Goal: Task Accomplishment & Management: Use online tool/utility

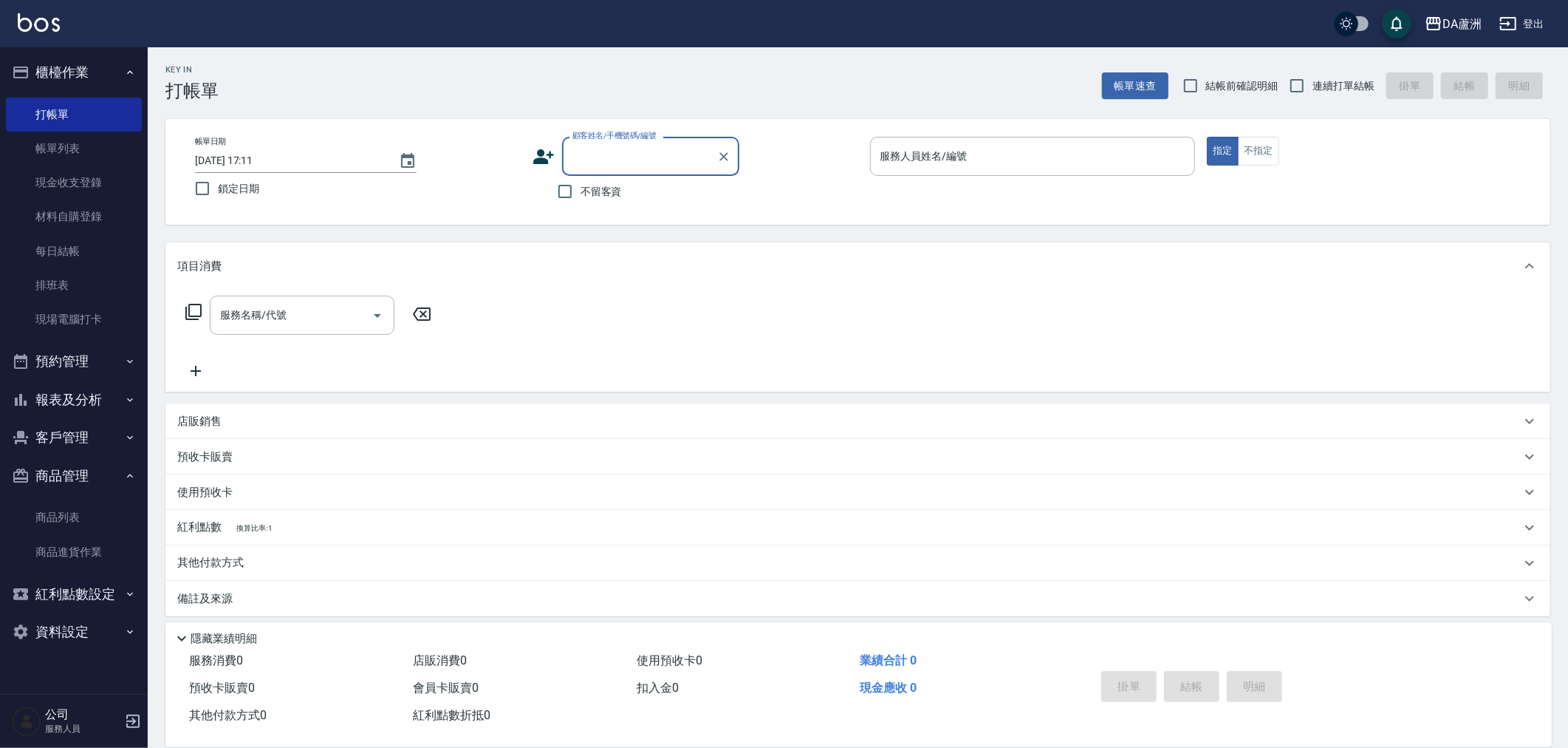
click at [622, 190] on div "不留客資" at bounding box center [636, 191] width 207 height 31
click at [611, 194] on span "不留客資" at bounding box center [601, 192] width 41 height 15
click at [580, 194] on input "不留客資" at bounding box center [564, 191] width 31 height 31
checkbox input "true"
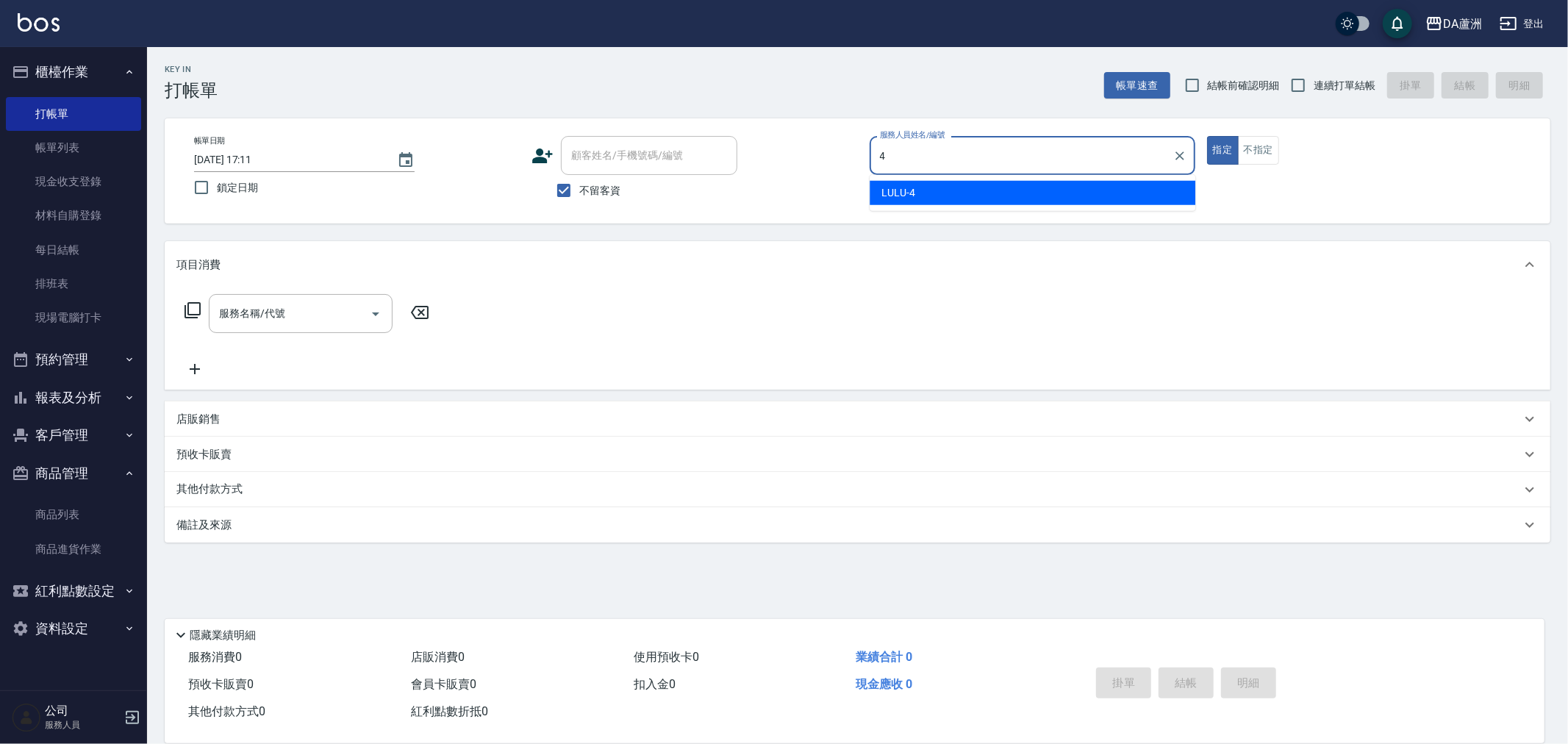
type input "LULU-4"
type button "true"
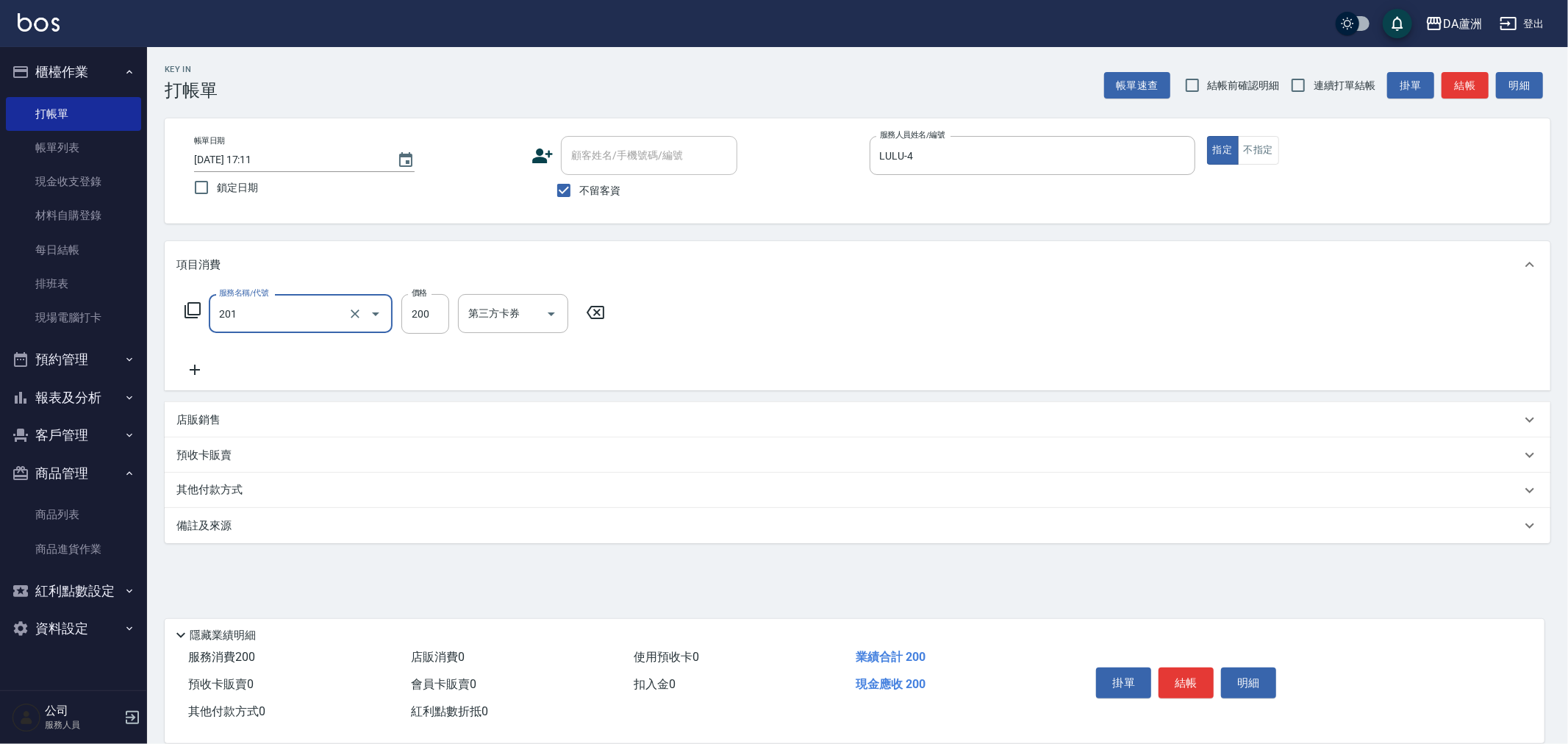
type input "洗髮(201)"
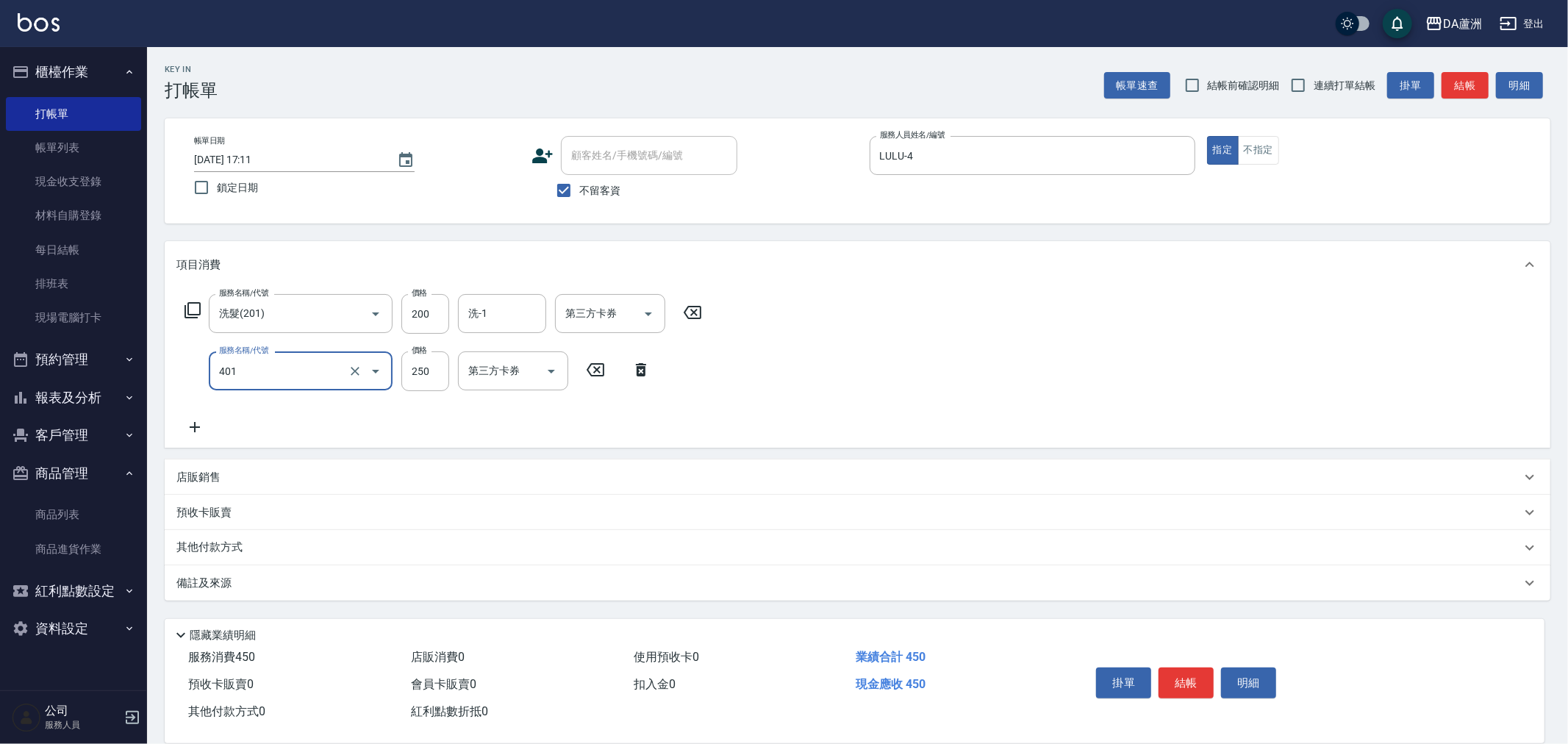
type input "剪髮(401)"
type input "400"
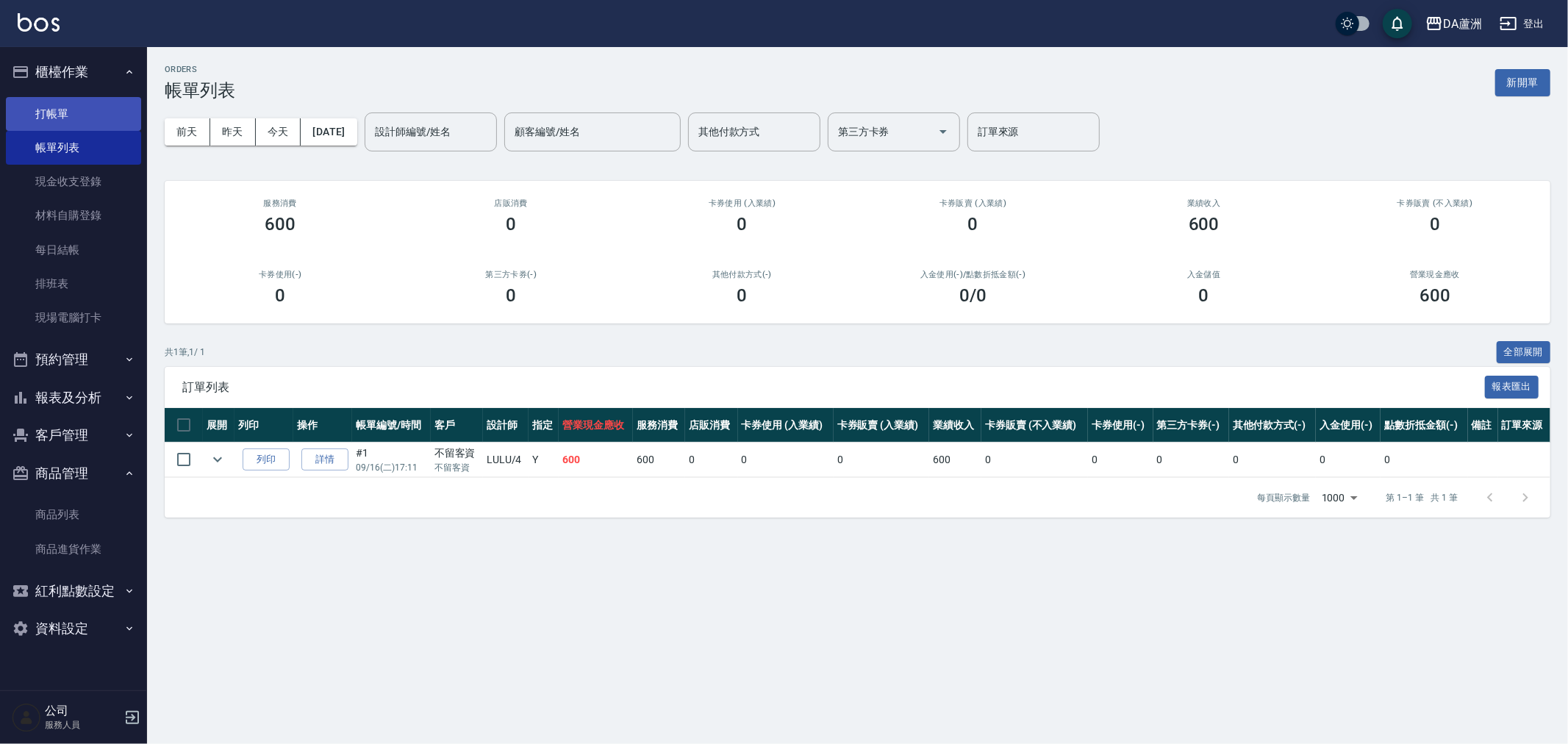
click at [53, 98] on link "打帳單" at bounding box center [73, 114] width 135 height 34
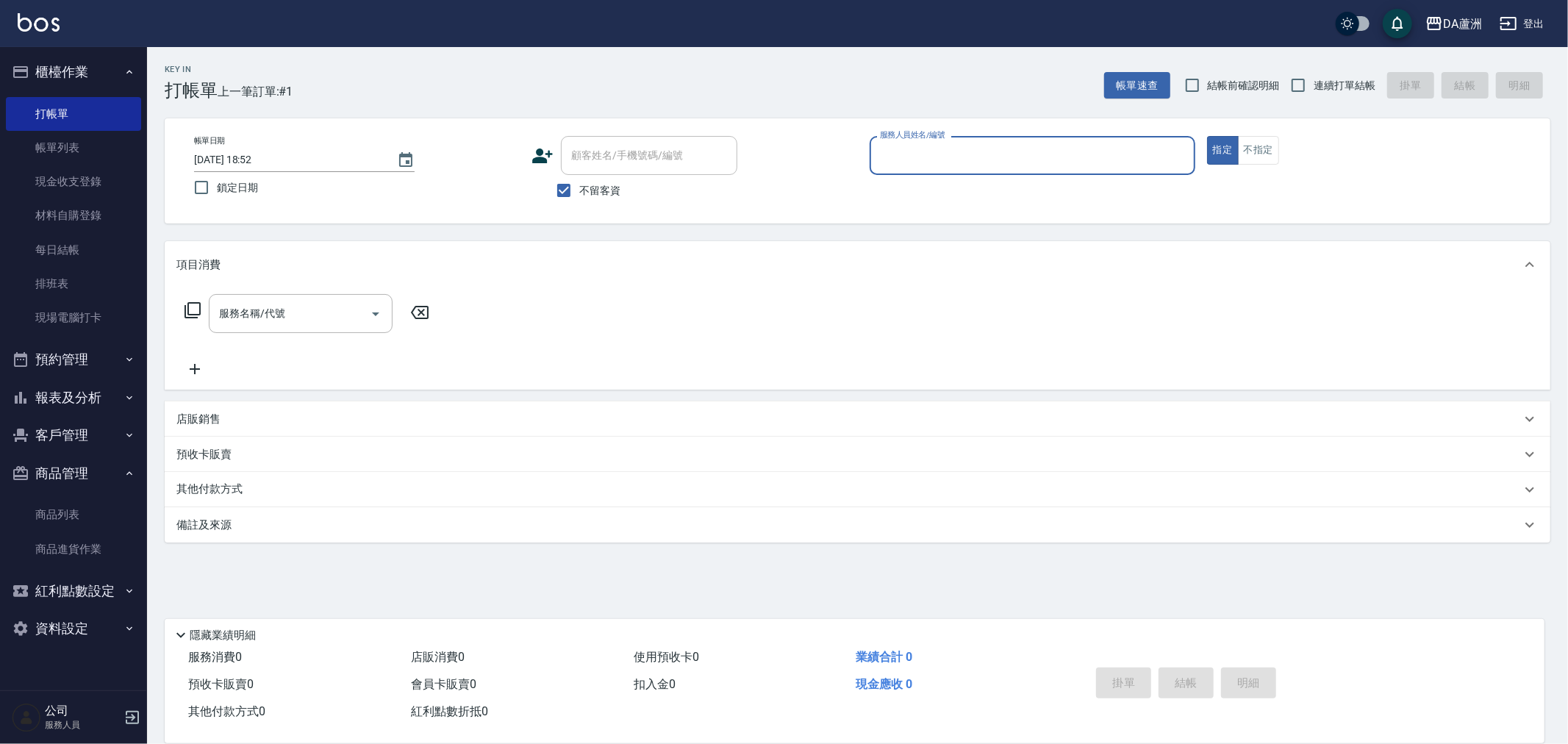
click at [1324, 71] on label "連續打單結帳" at bounding box center [1328, 85] width 92 height 31
click at [1314, 71] on input "連續打單結帳" at bounding box center [1298, 85] width 31 height 31
checkbox input "true"
click at [931, 162] on input "服務人員姓名/編號" at bounding box center [1032, 156] width 312 height 26
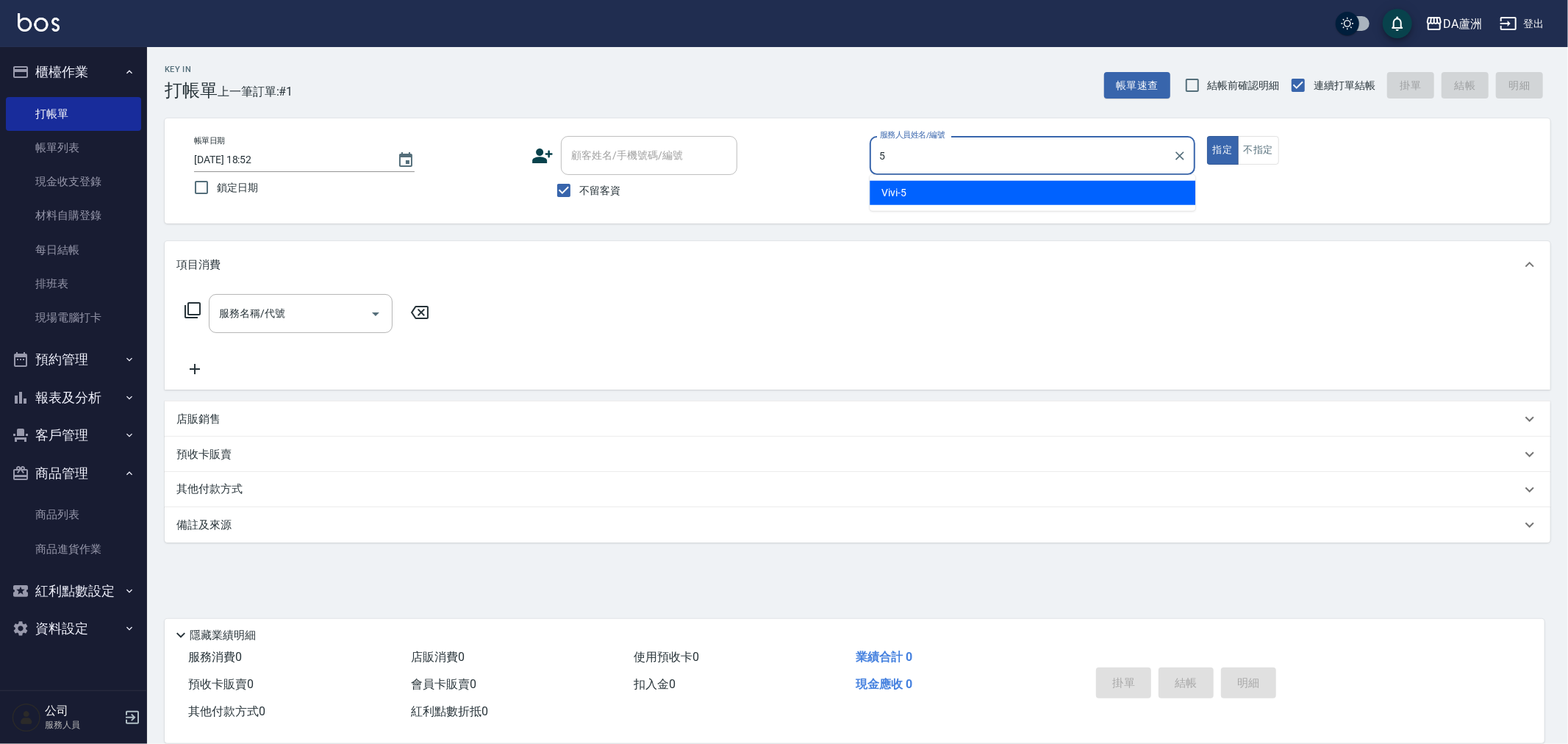
type input "Vivi-5"
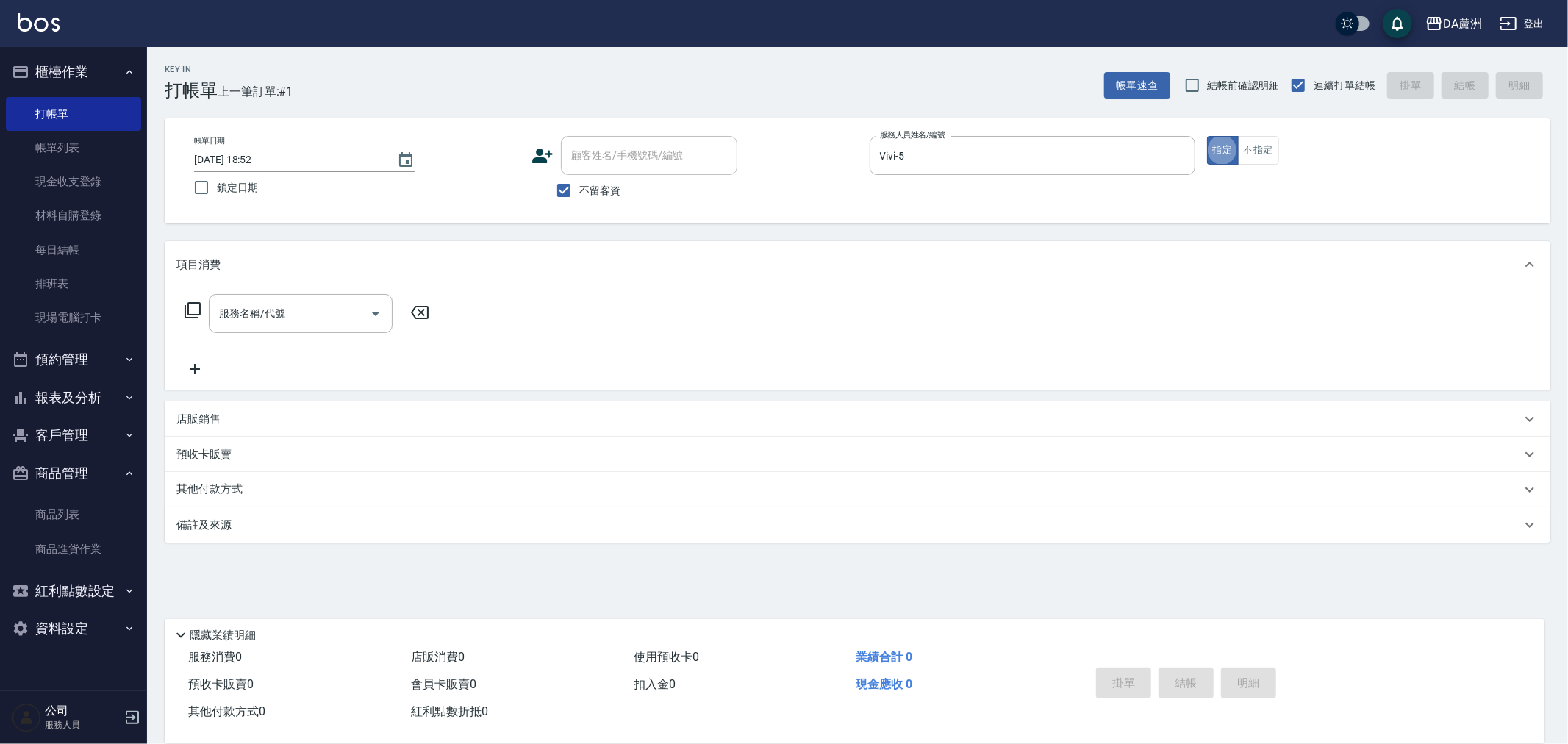
type button "true"
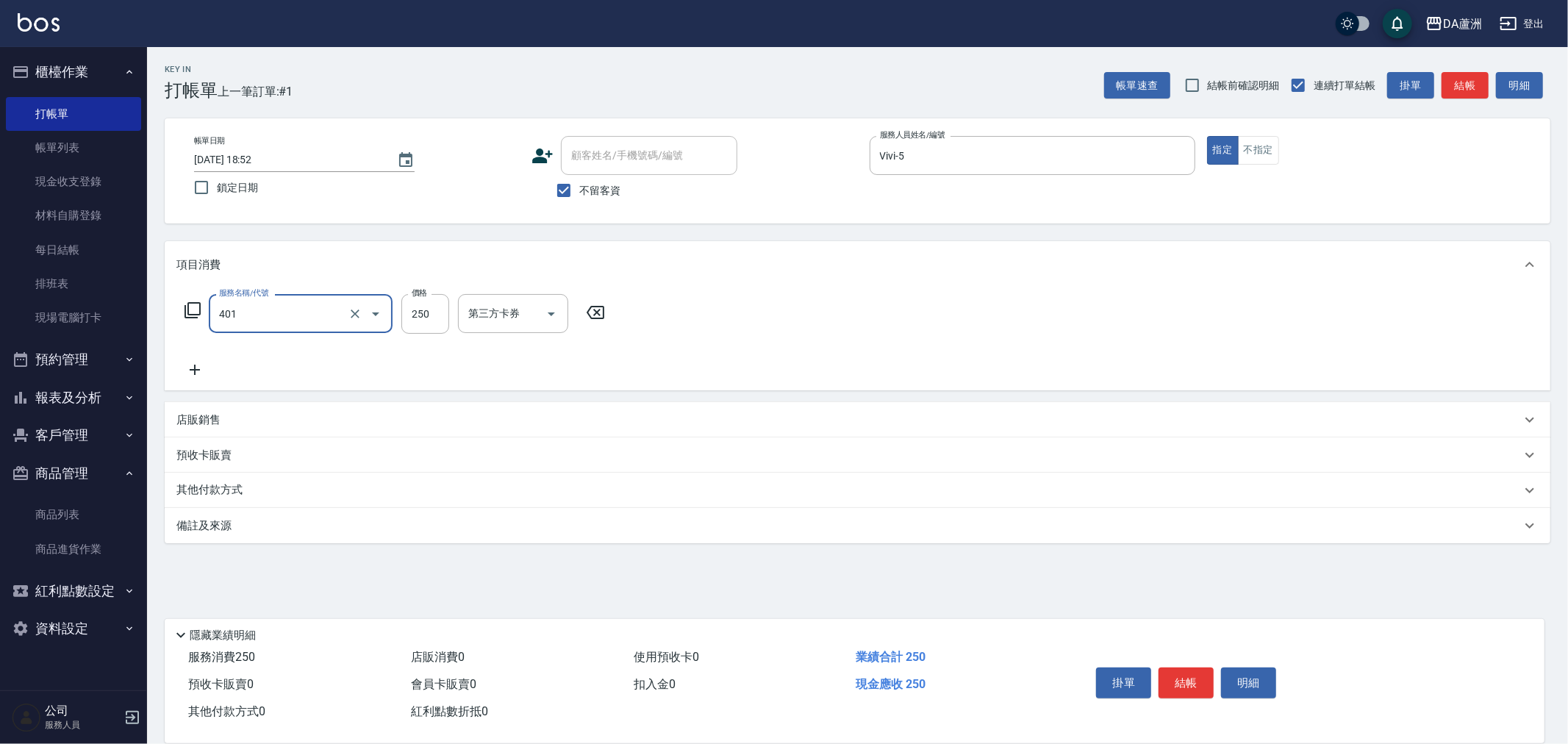
type input "剪髮(401)"
type input "200"
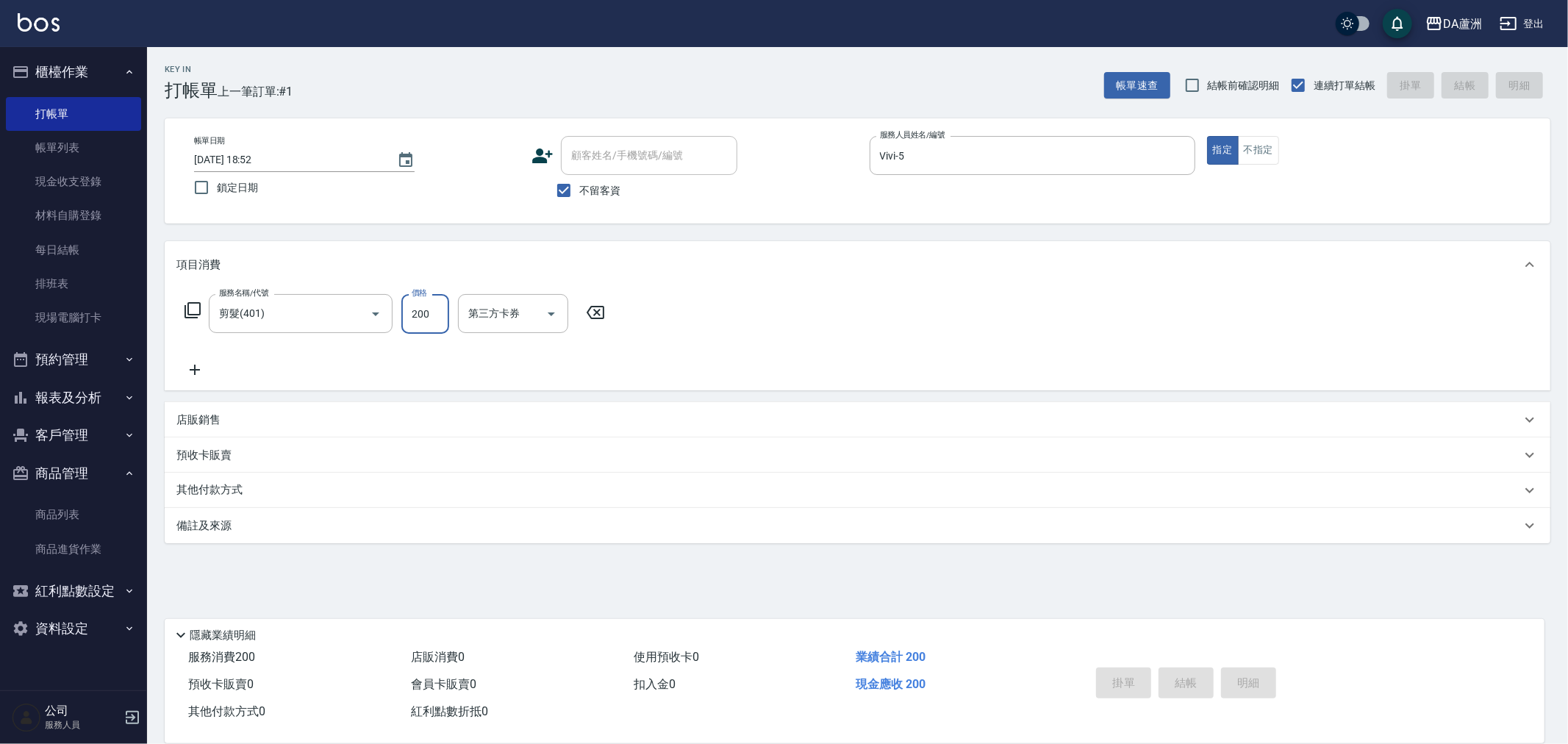
type input "[DATE] 18:53"
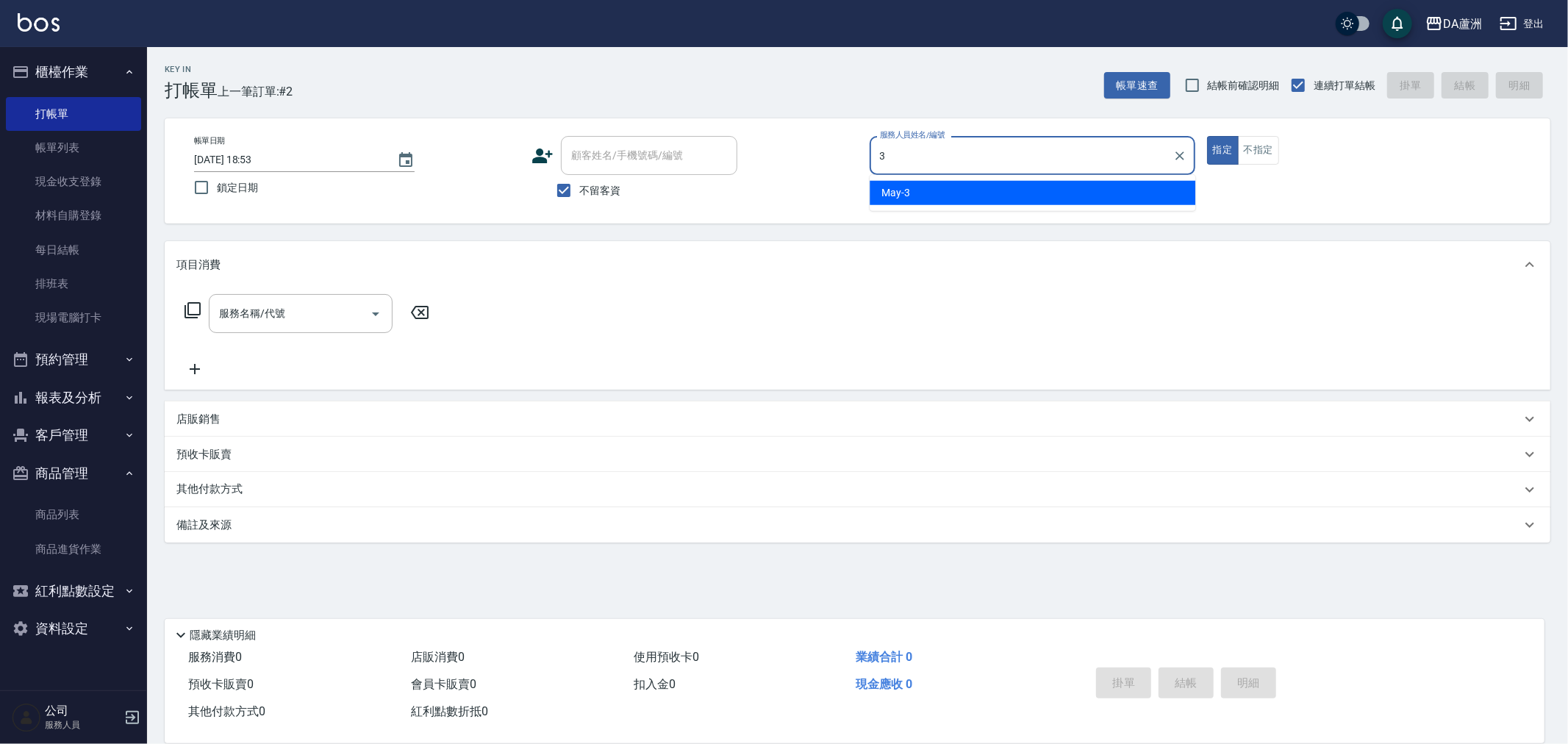
type input "May-3"
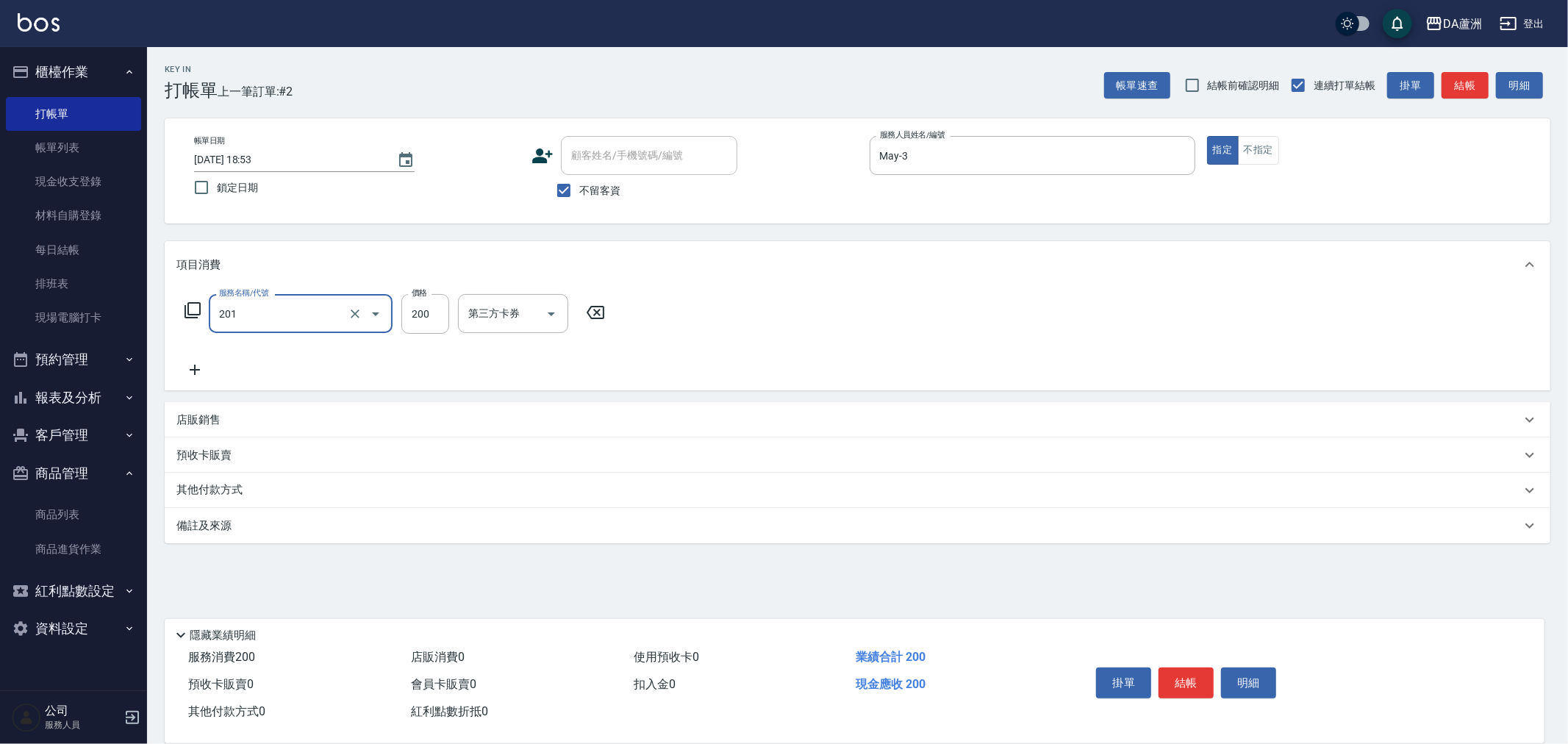
type input "洗髮(201)"
type input "400"
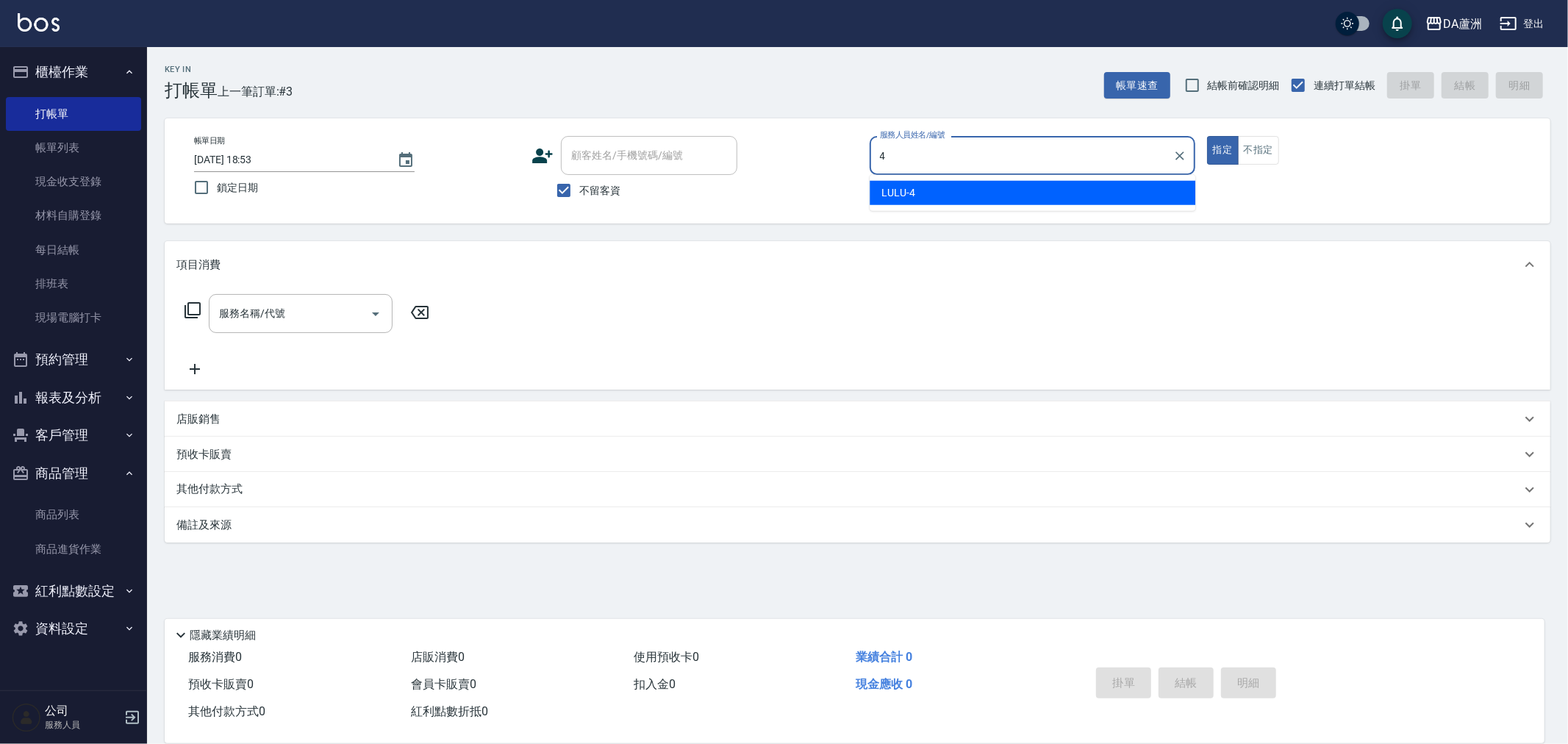
type input "LULU-4"
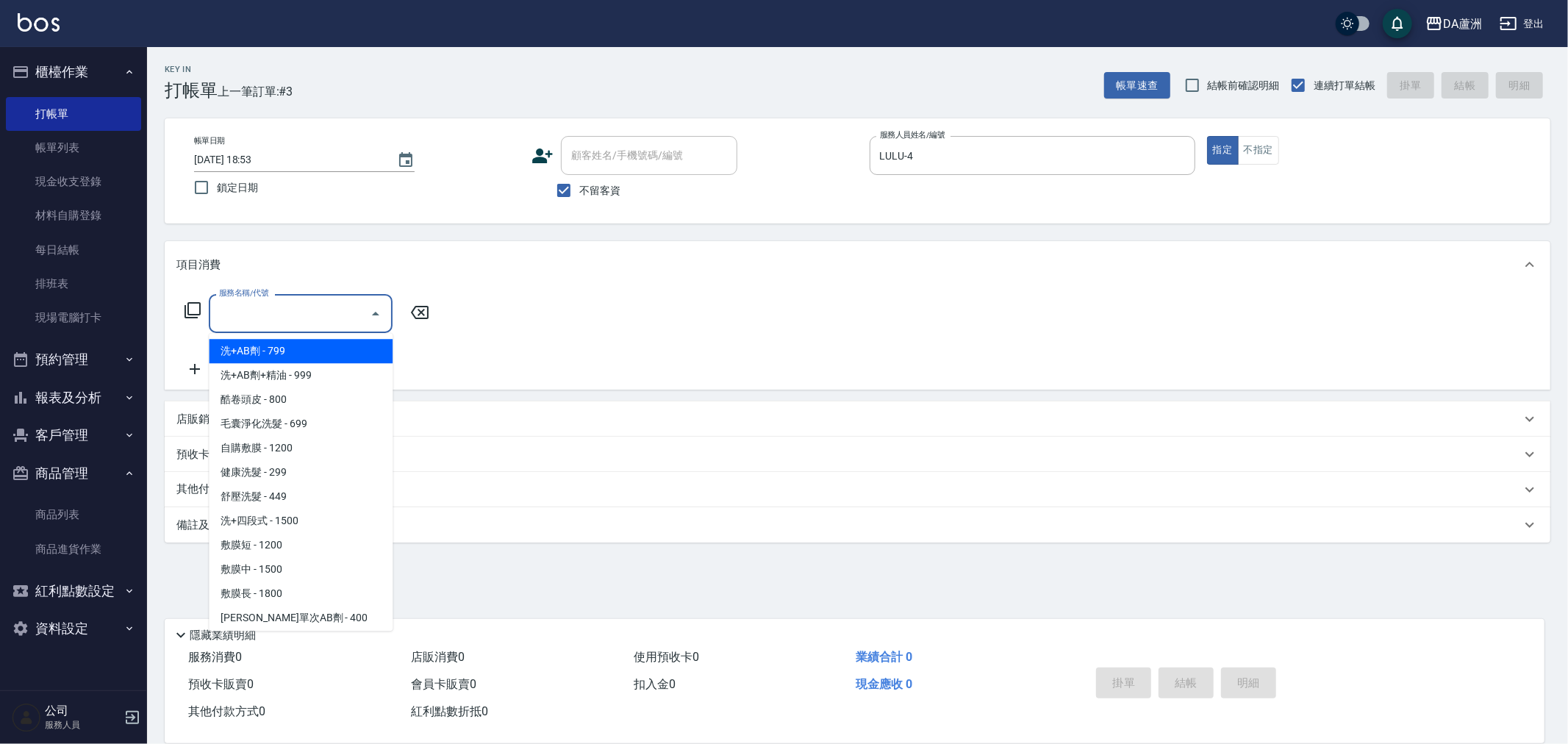
type input "洗+AB劑(101)"
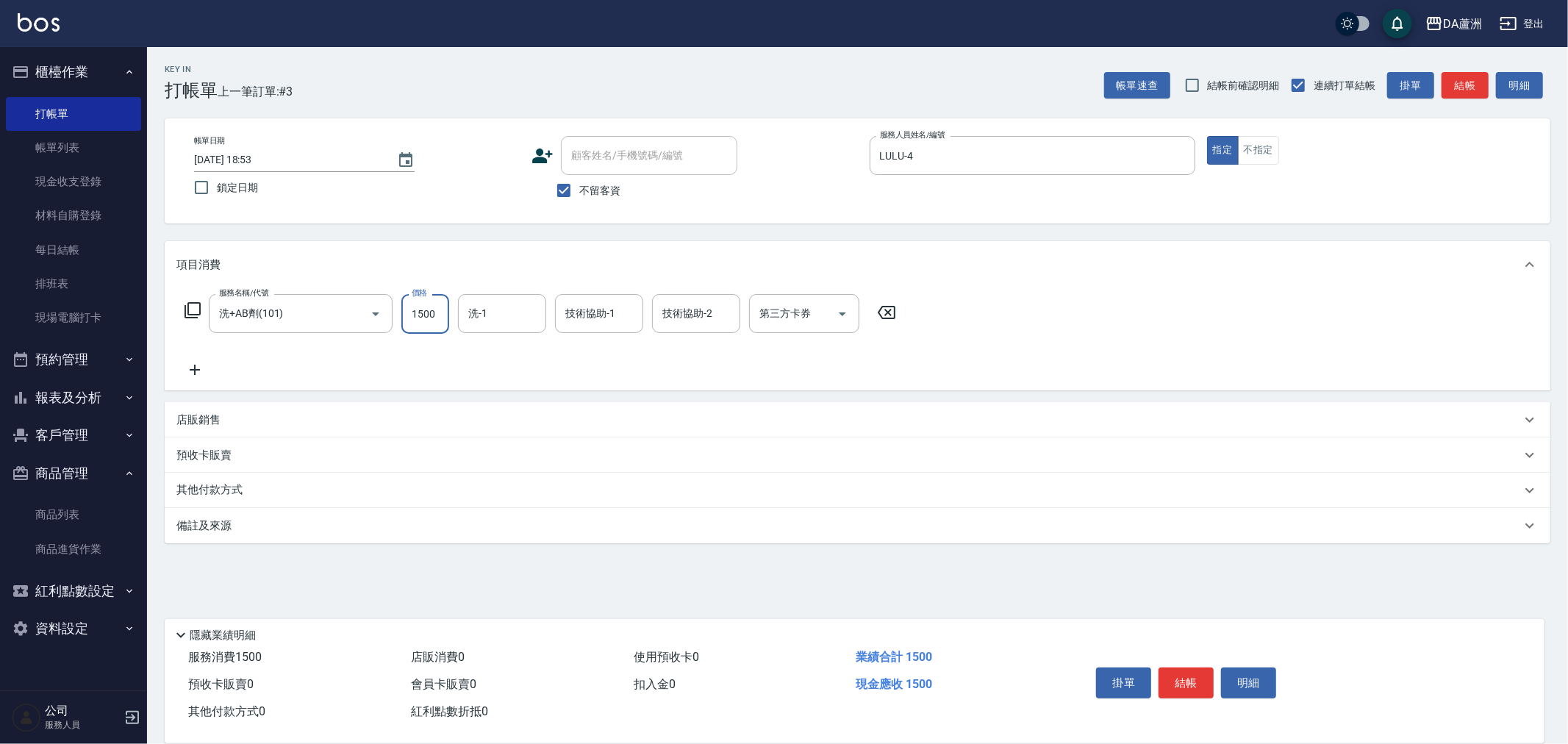
type input "1500"
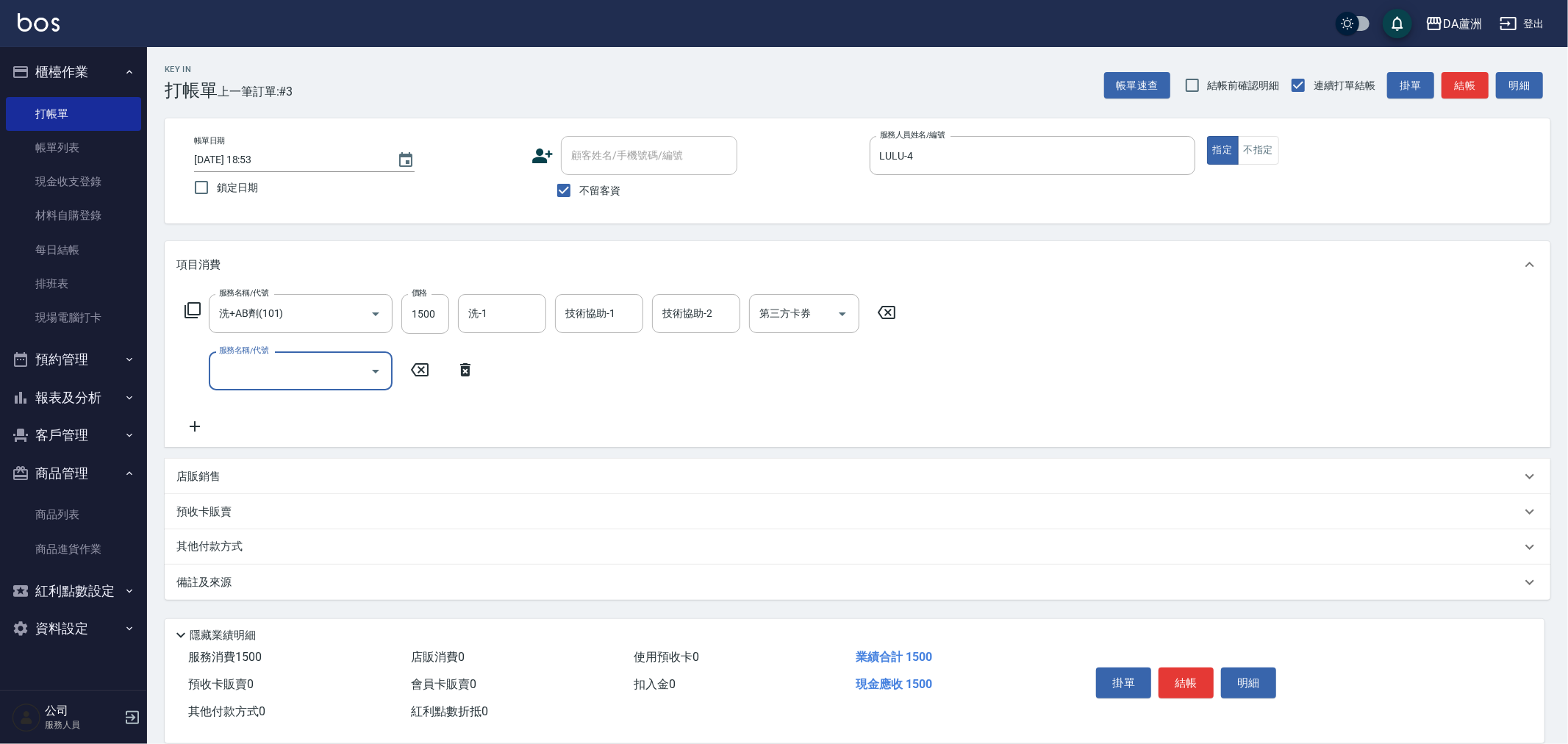
click at [186, 319] on div "服務名稱/代號 洗+AB劑(101) 服務名稱/代號 價格 1500 價格 洗-1 洗-1 技術協助-1 技術協助-1 技術協助-2 技術協助-2 第三方卡券…" at bounding box center [540, 314] width 728 height 40
click at [191, 312] on icon at bounding box center [192, 310] width 18 height 18
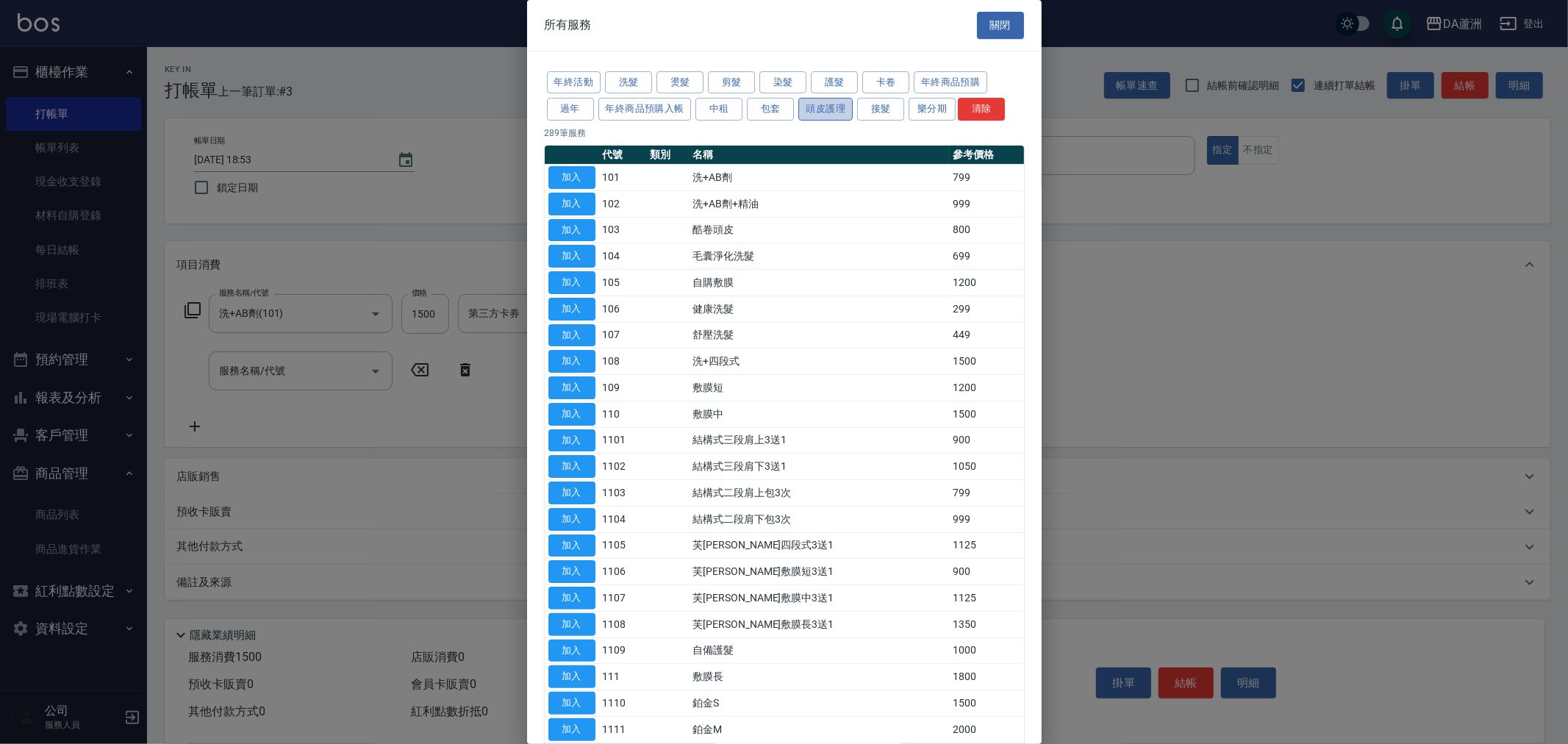
click at [808, 107] on button "頭皮護理" at bounding box center [825, 109] width 54 height 23
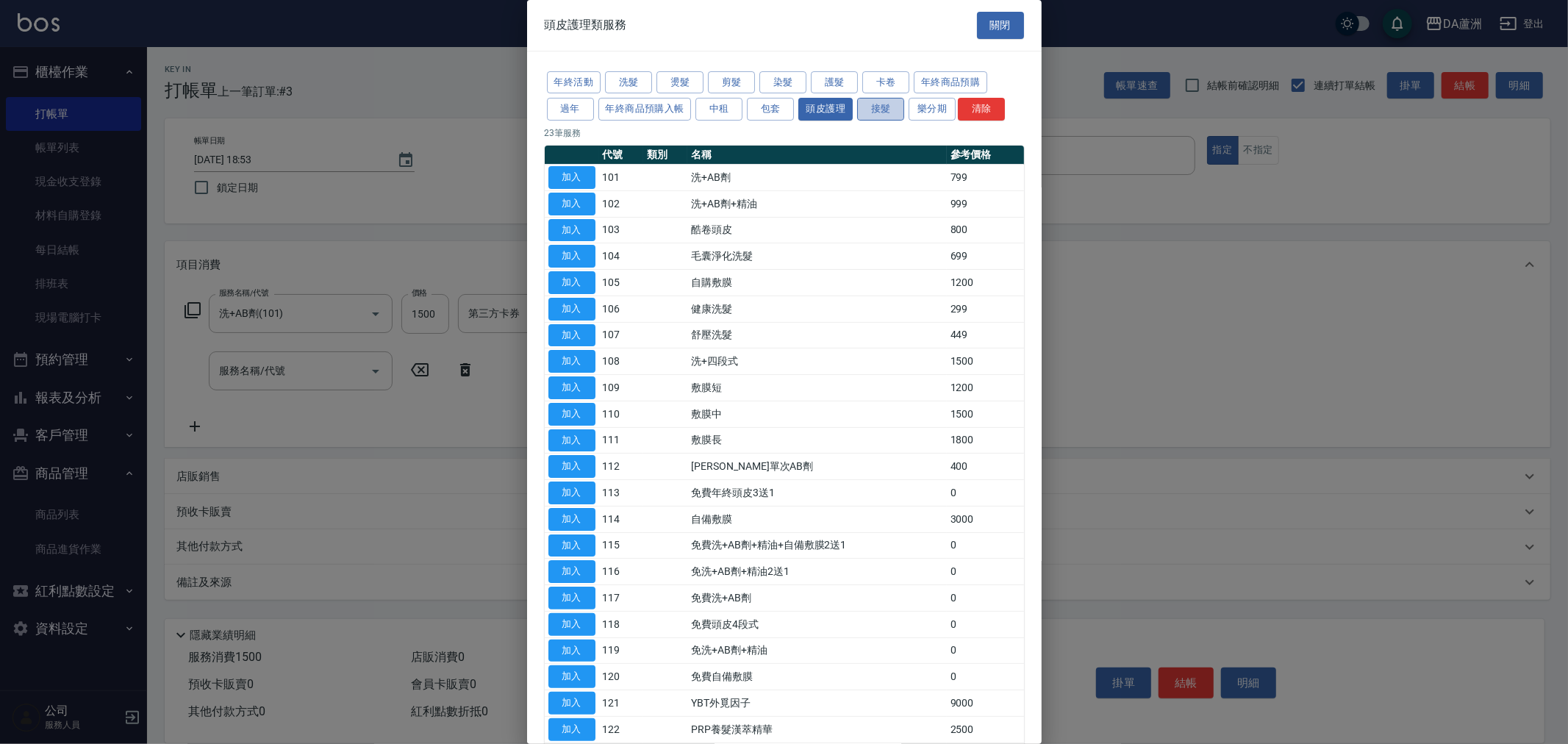
click at [863, 103] on button "接髮" at bounding box center [881, 109] width 47 height 23
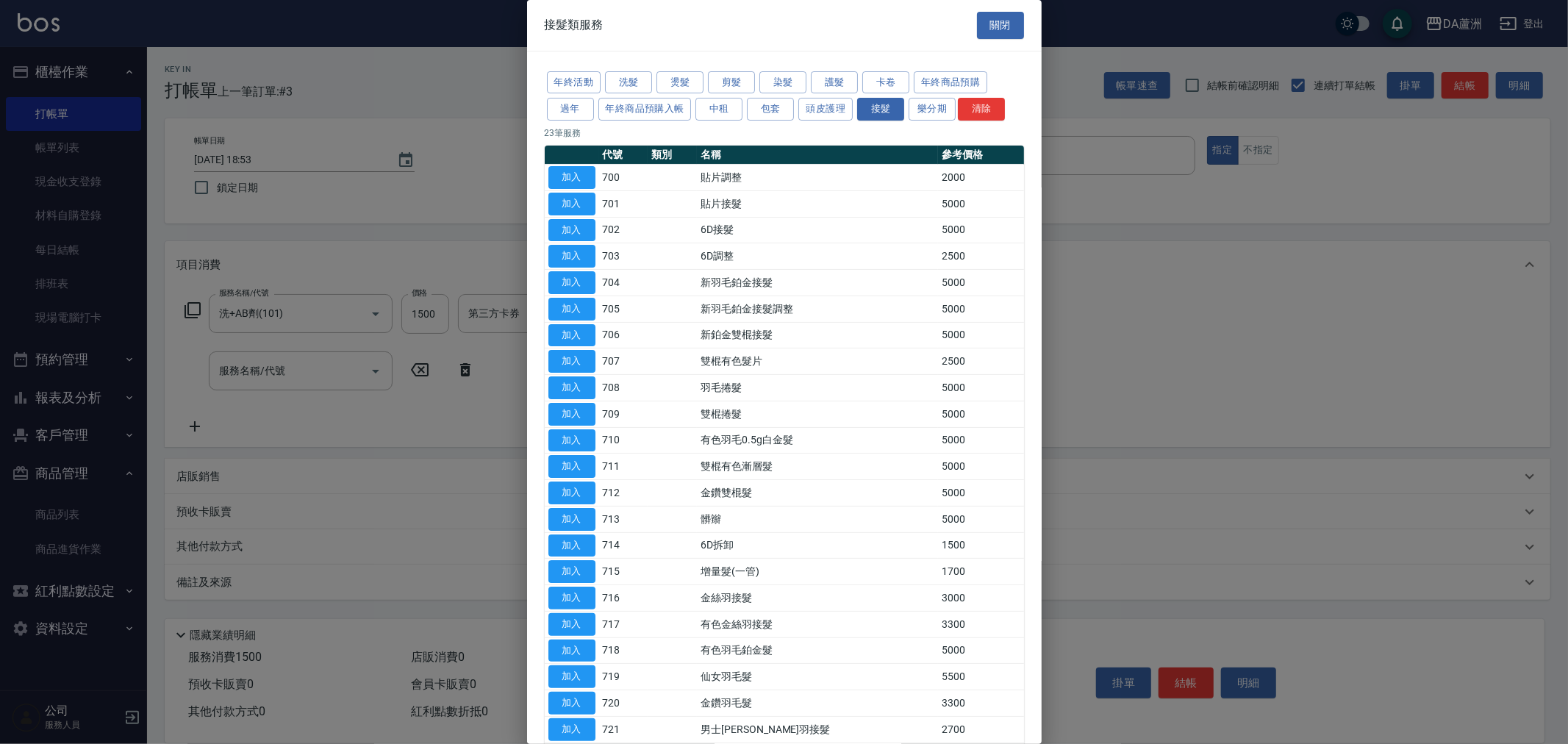
click at [579, 288] on button "加入" at bounding box center [572, 282] width 47 height 23
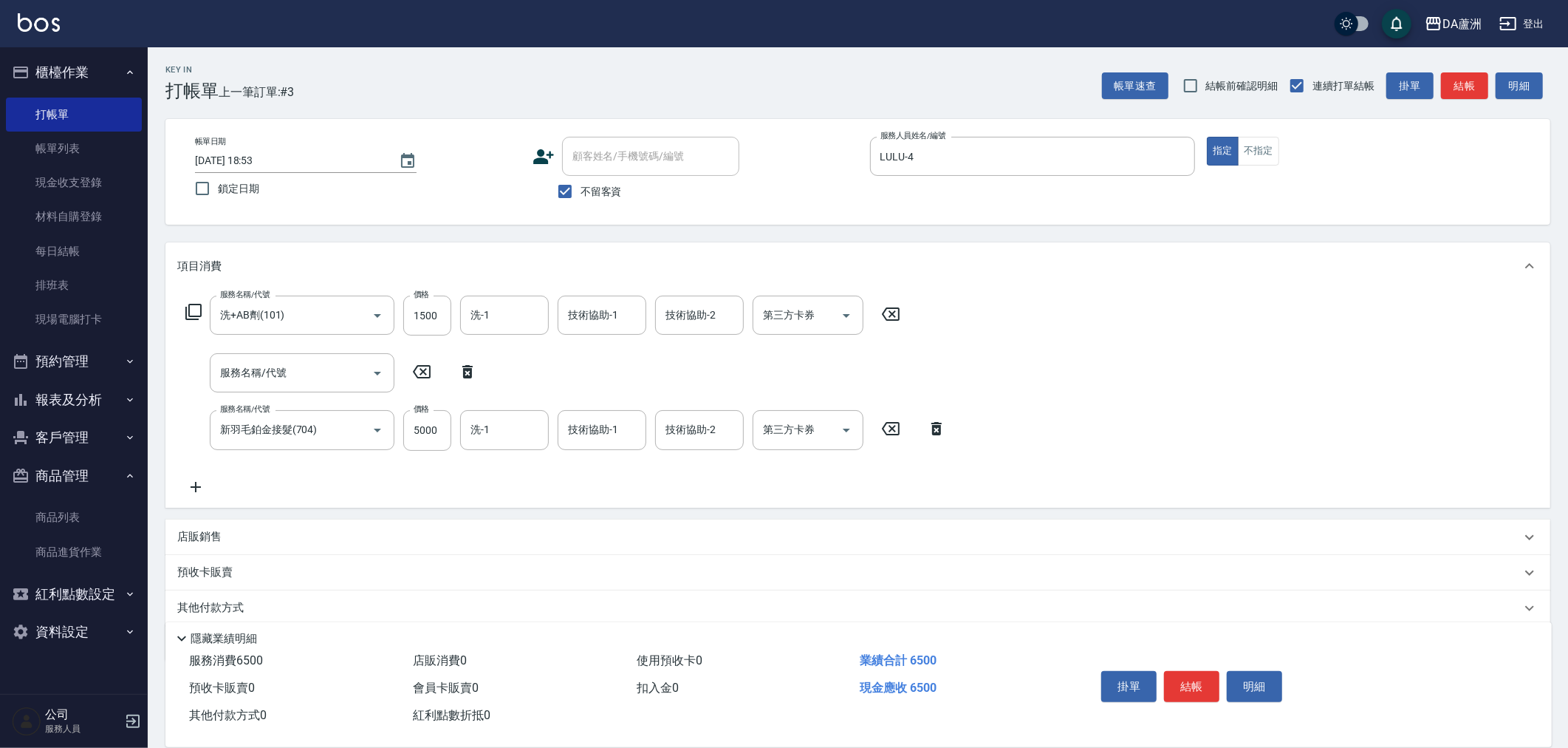
click at [1188, 675] on button "結帳" at bounding box center [1192, 686] width 55 height 31
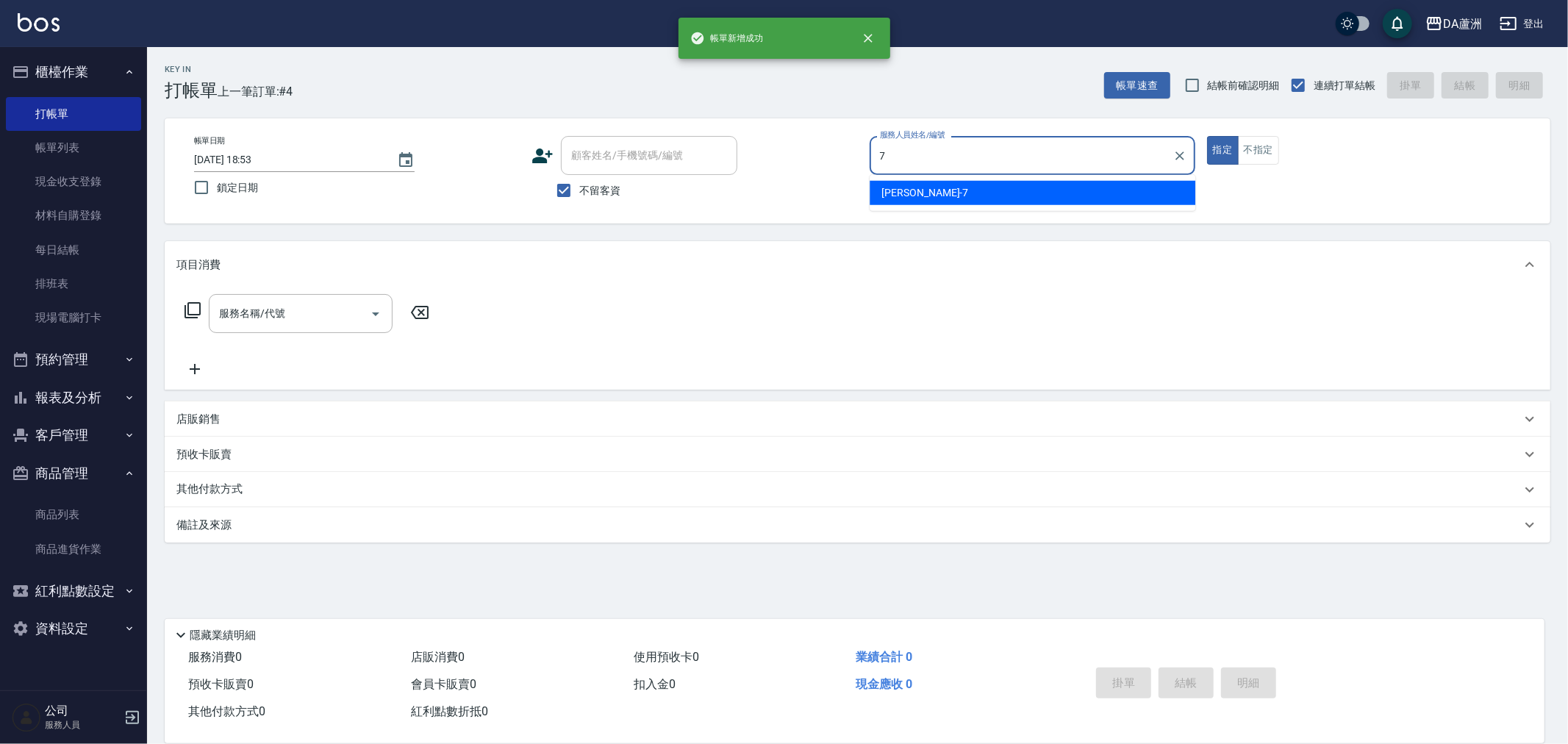
type input "Mimi-7"
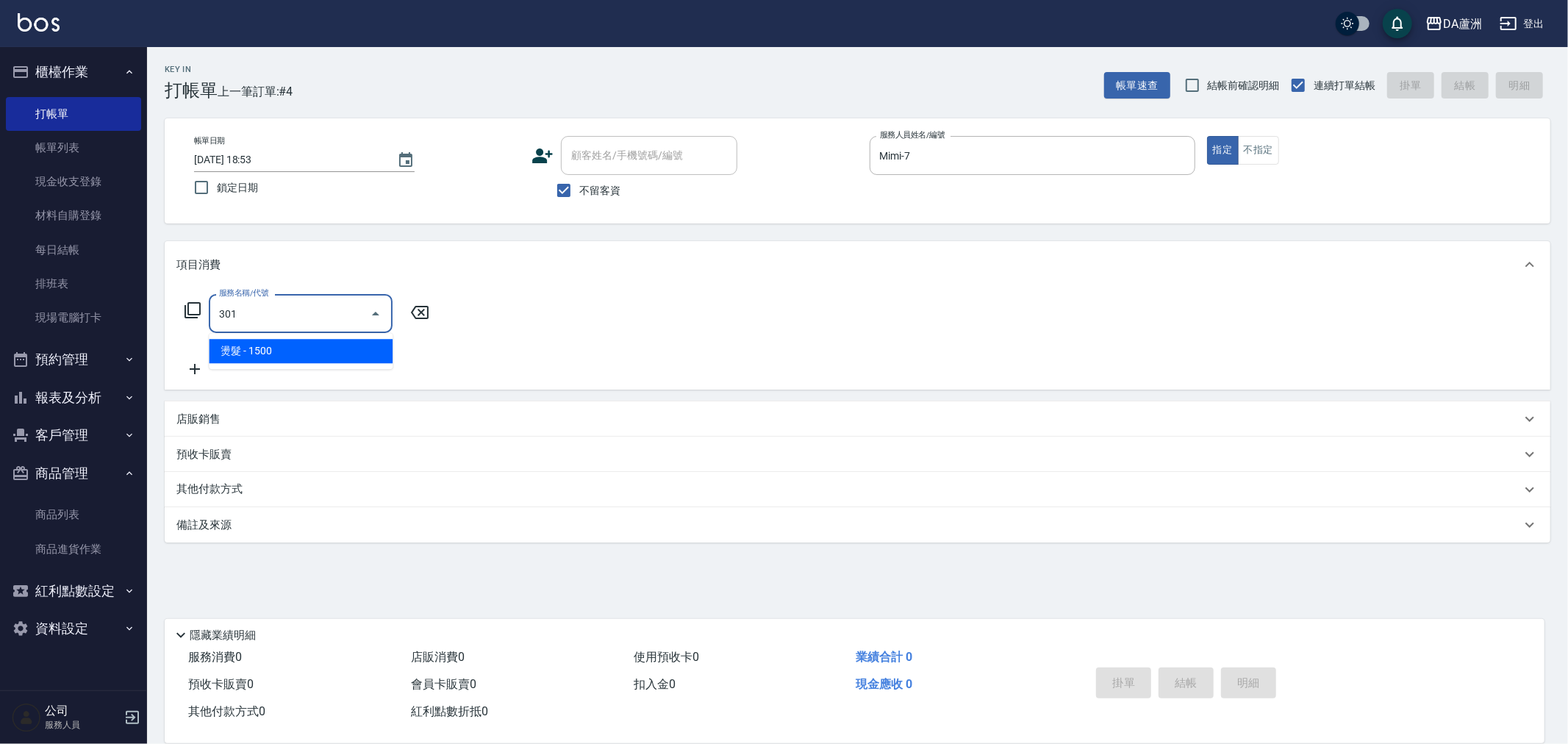
type input "燙髮(301)"
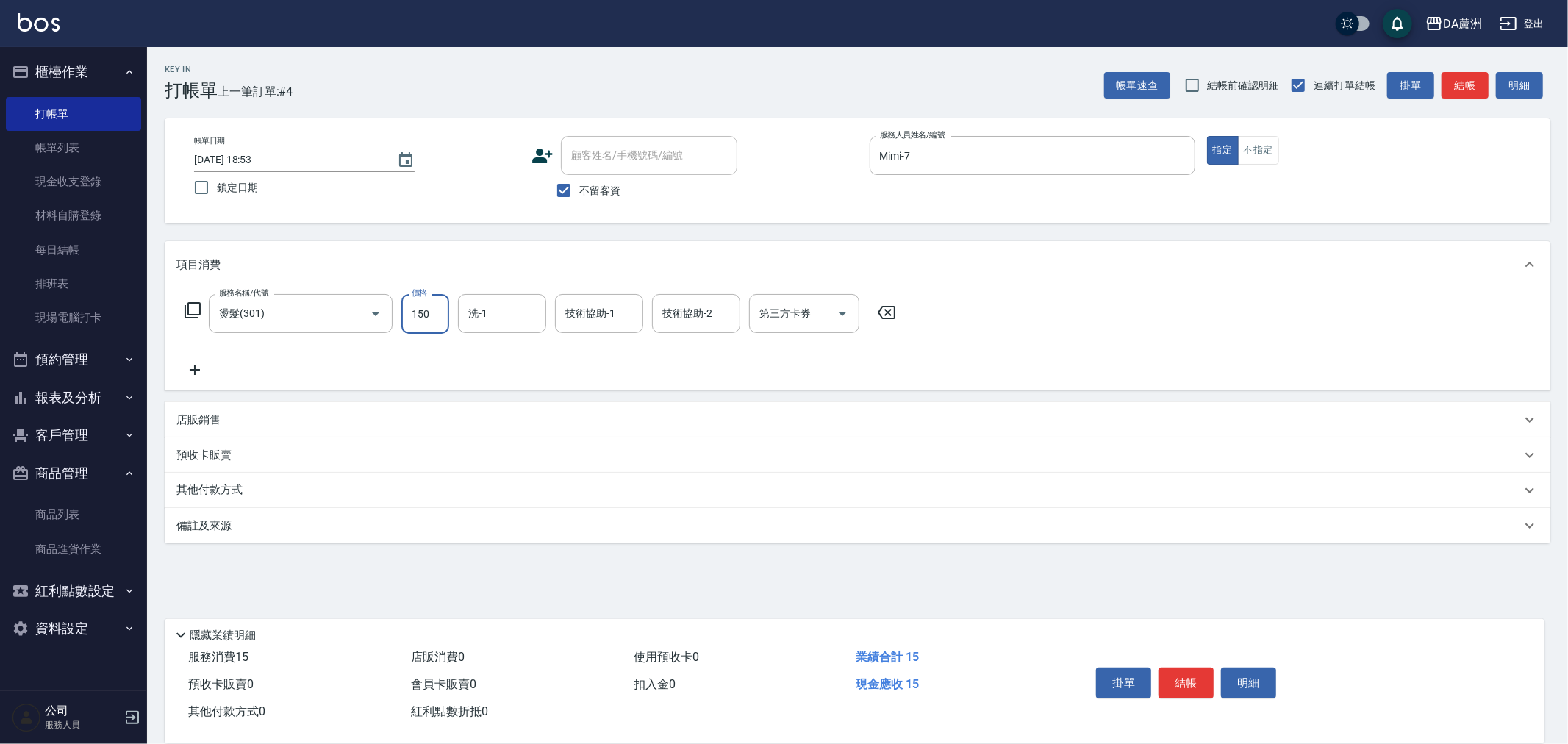
type input "1500"
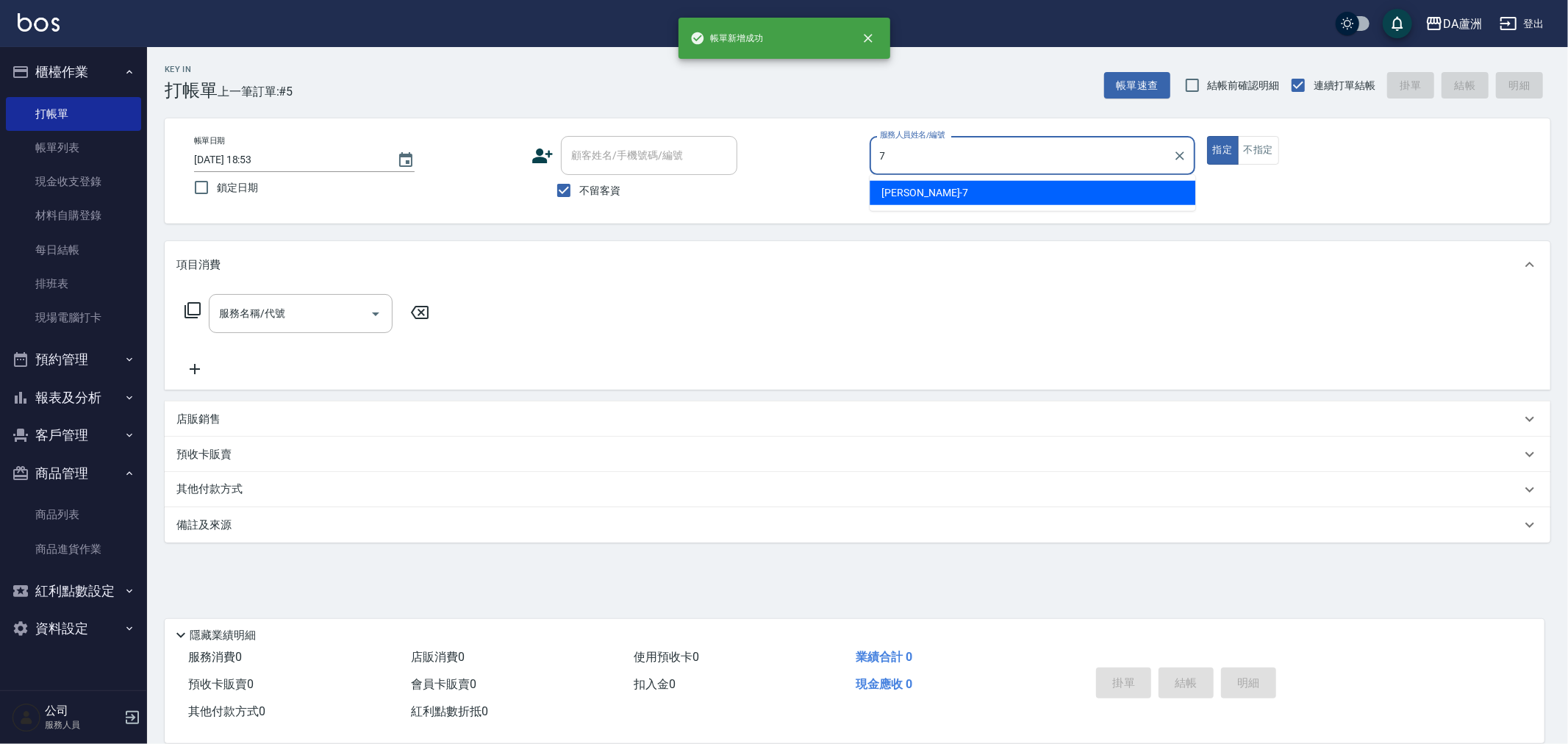
type input "Mimi-7"
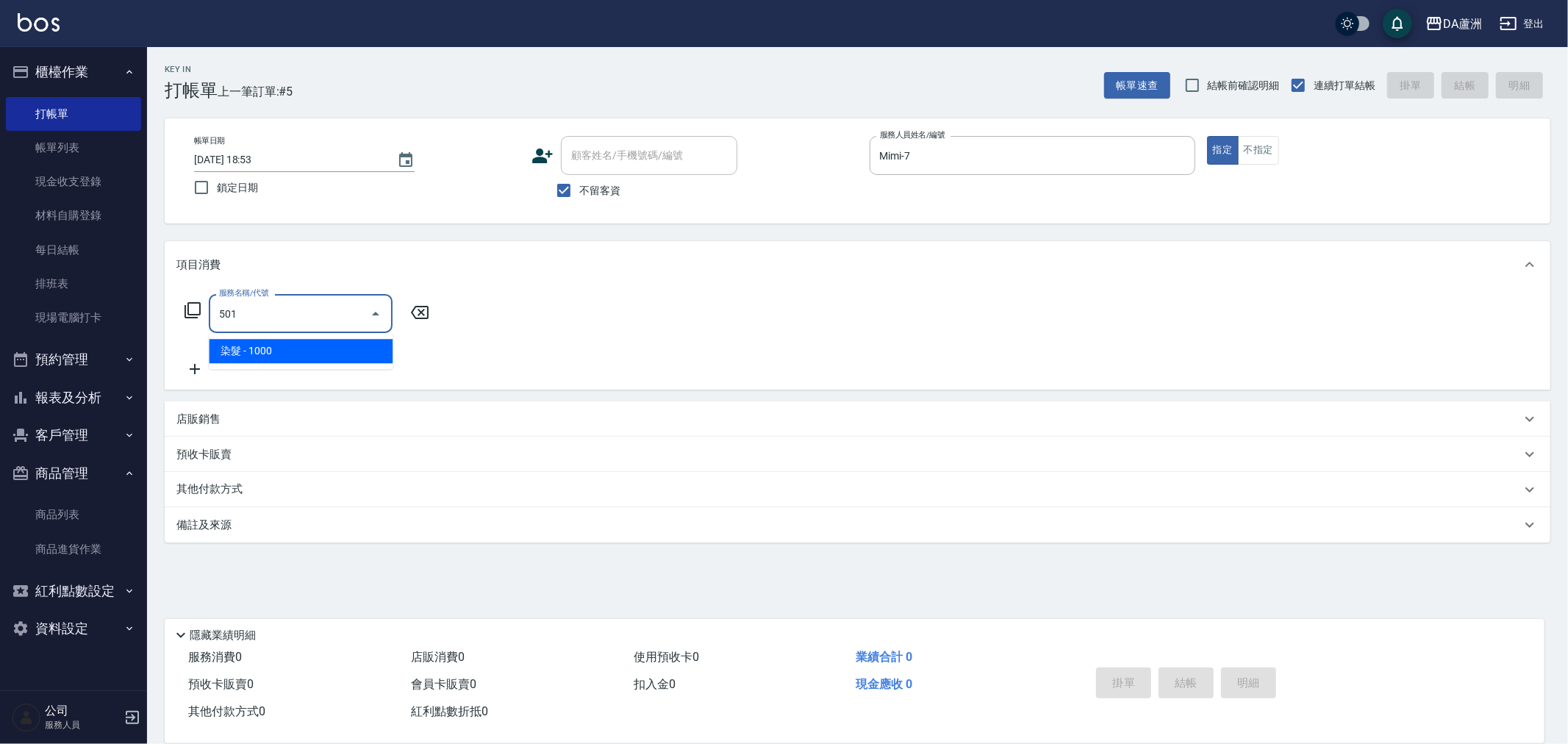
type input "染髮(501)"
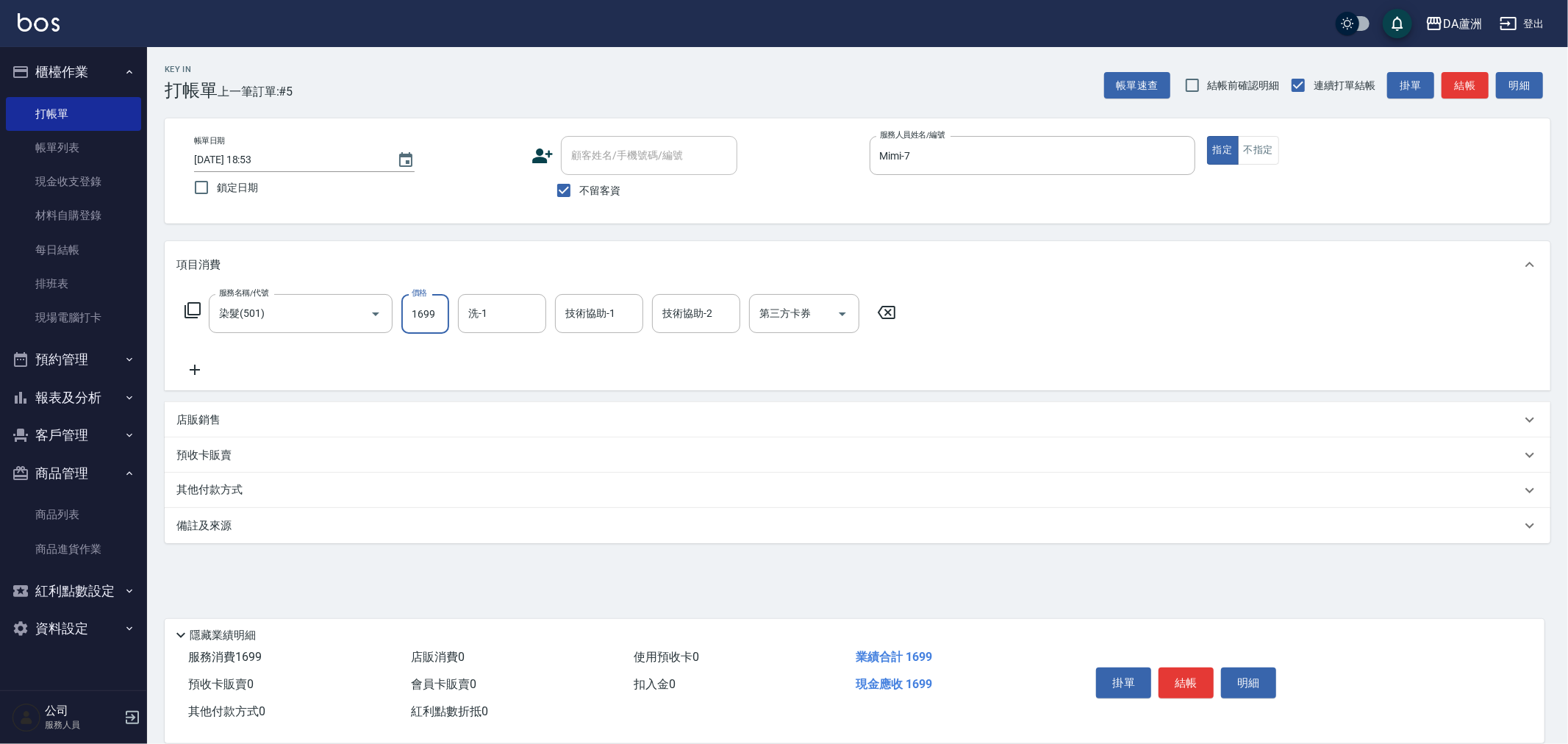
type input "1699"
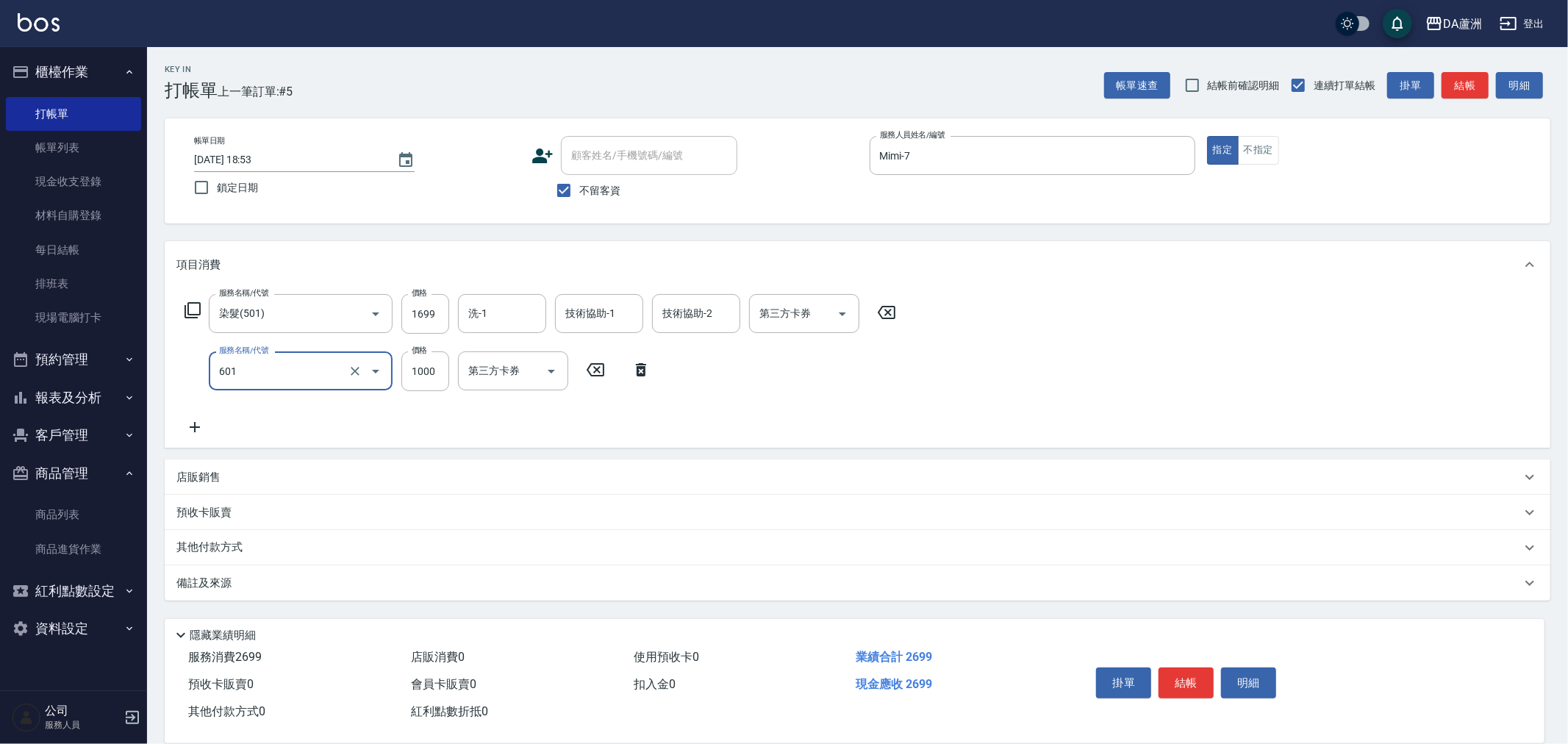
type input "自備護髮(1000上)(601)"
type input "1300"
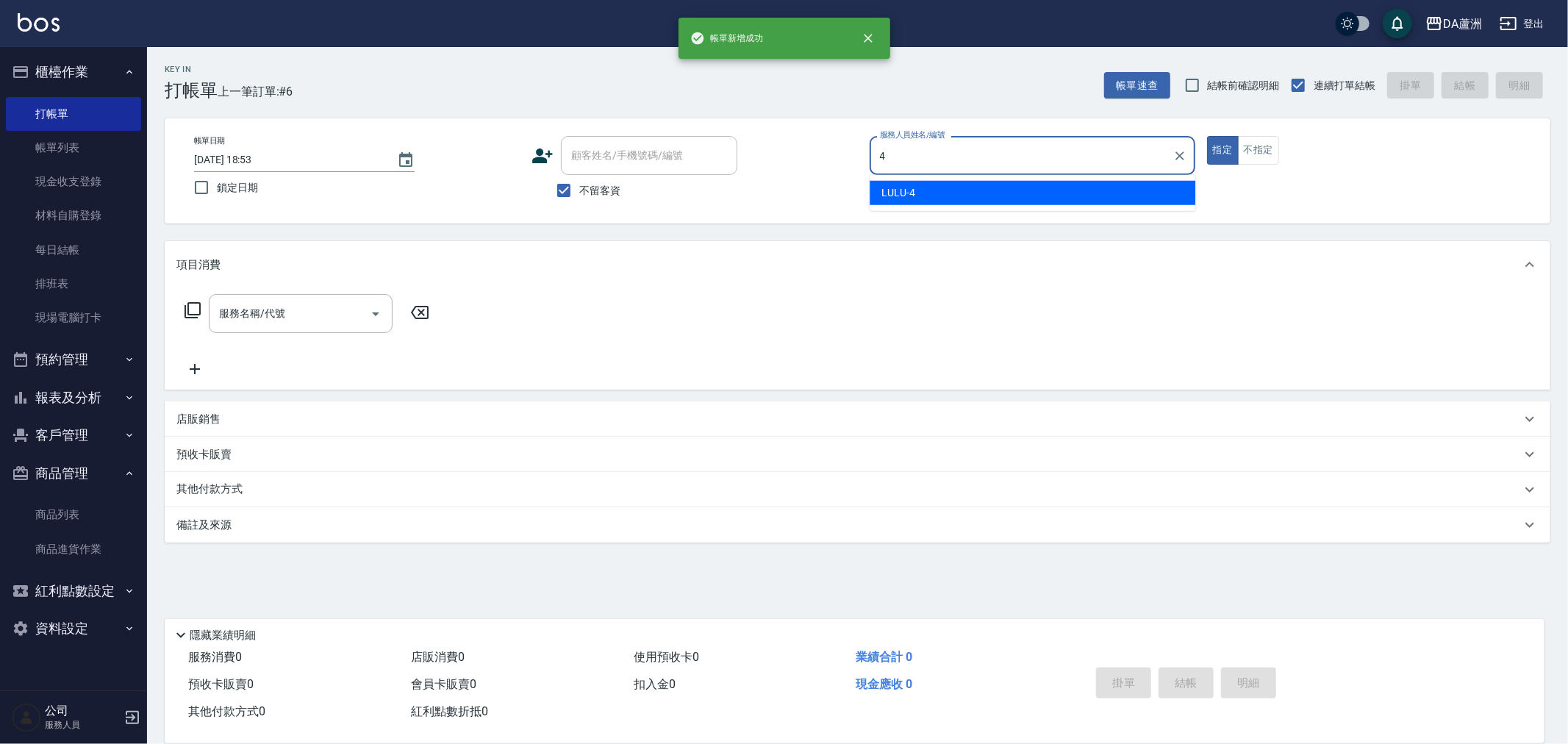
type input "LULU-4"
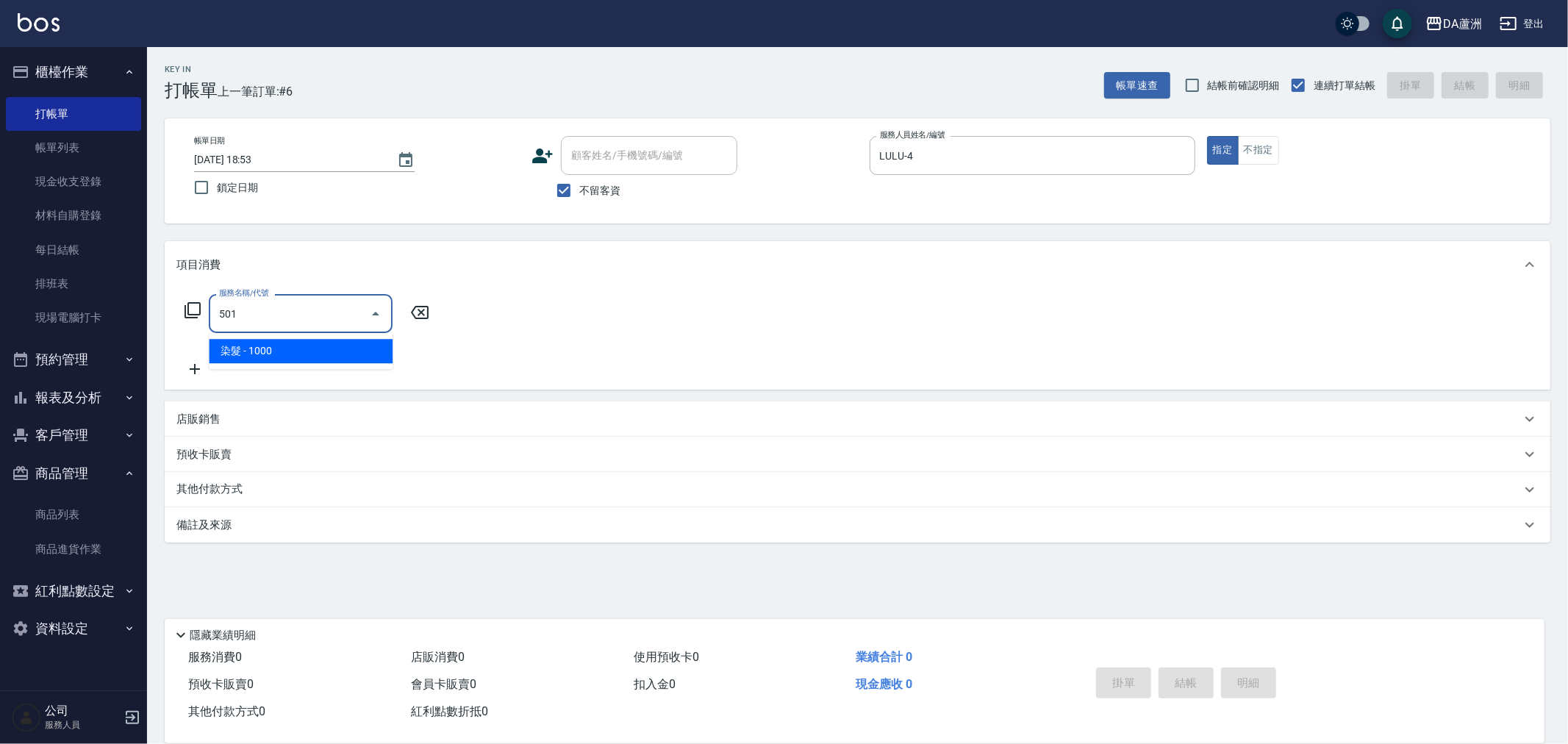
type input "染髮(501)"
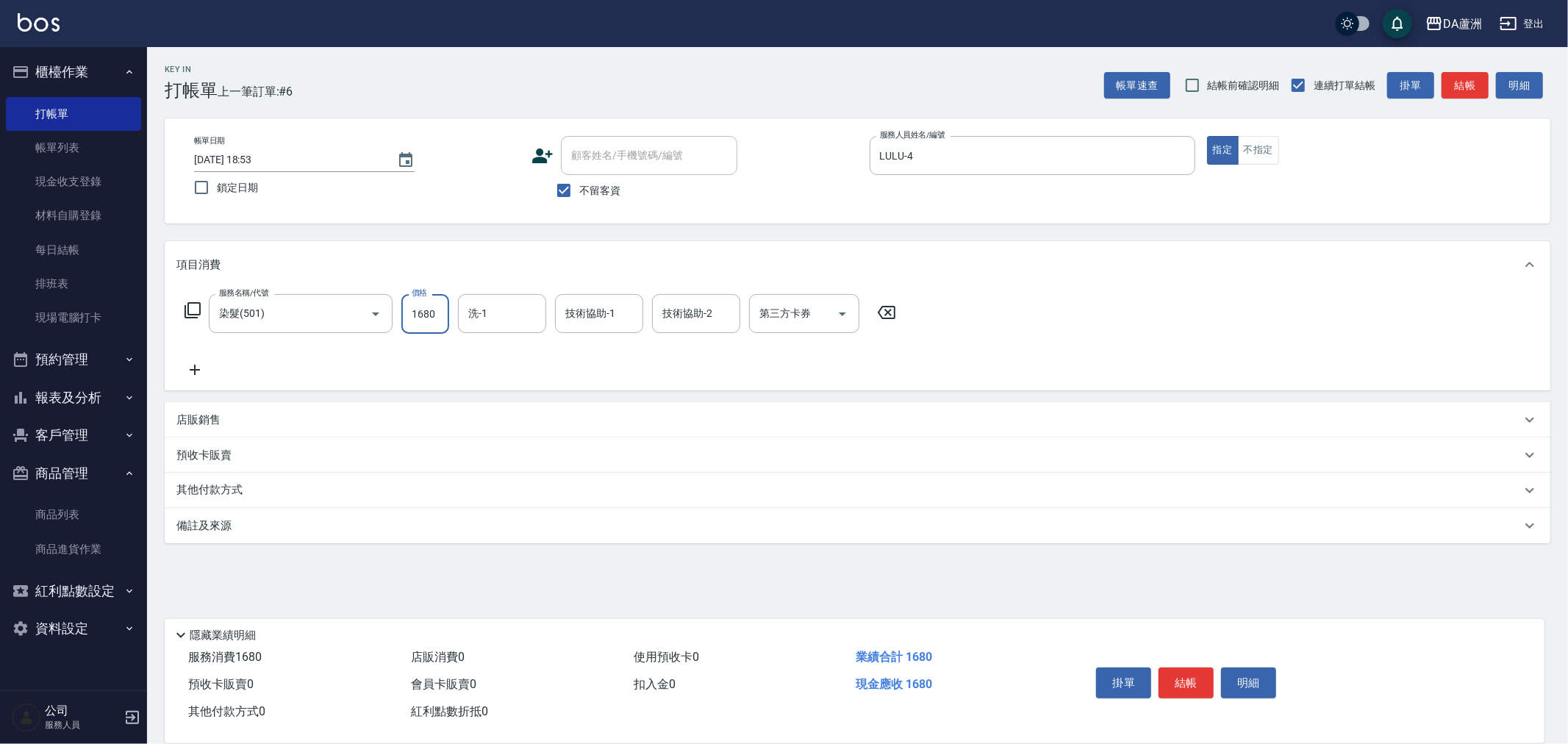
type input "1680"
click at [236, 406] on div "店販銷售" at bounding box center [857, 420] width 1386 height 35
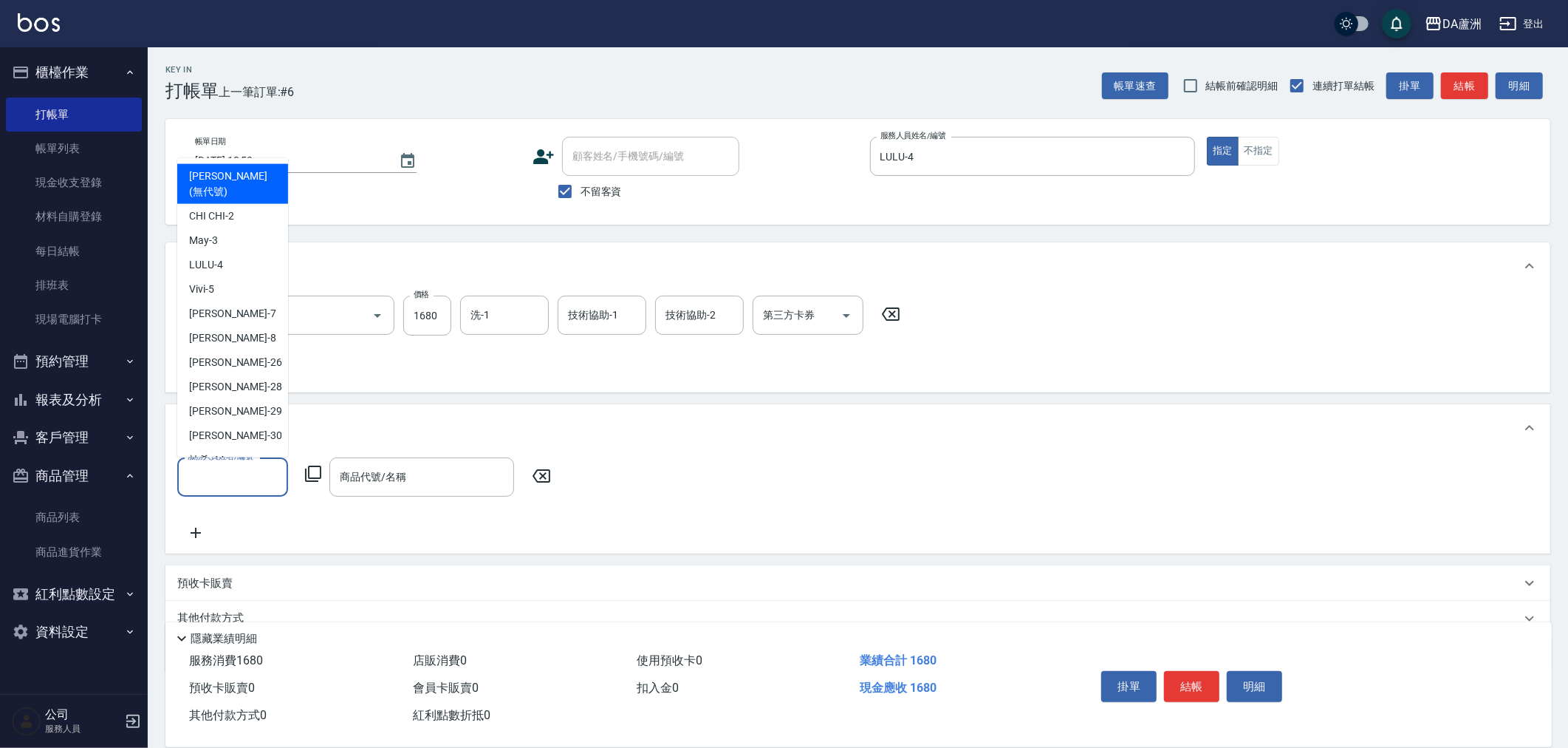
click at [235, 485] on input "服務人員姓名/編號" at bounding box center [232, 477] width 97 height 26
click at [238, 252] on div "LULU -4" at bounding box center [232, 265] width 110 height 25
type input "LULU-4"
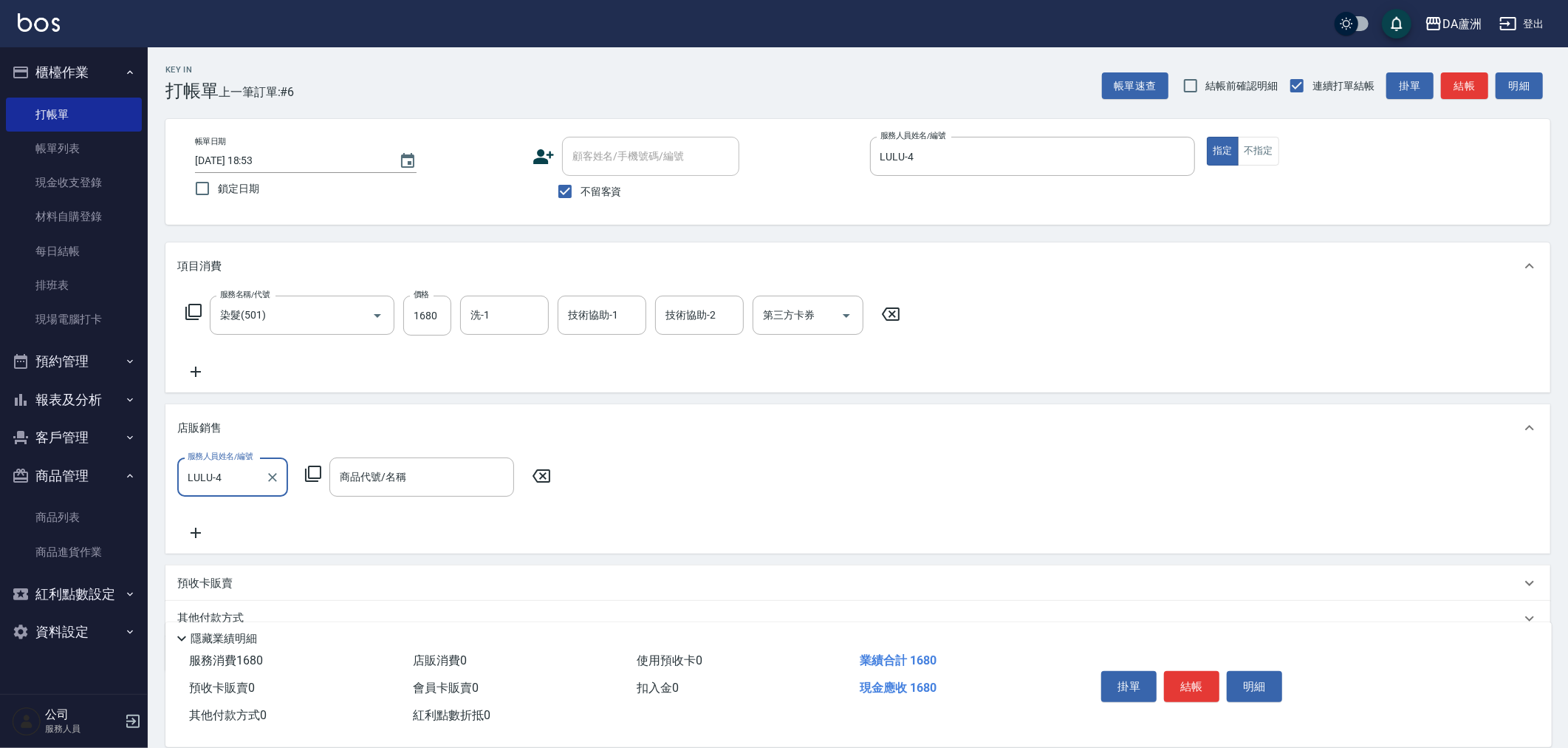
click at [309, 469] on icon at bounding box center [313, 473] width 16 height 16
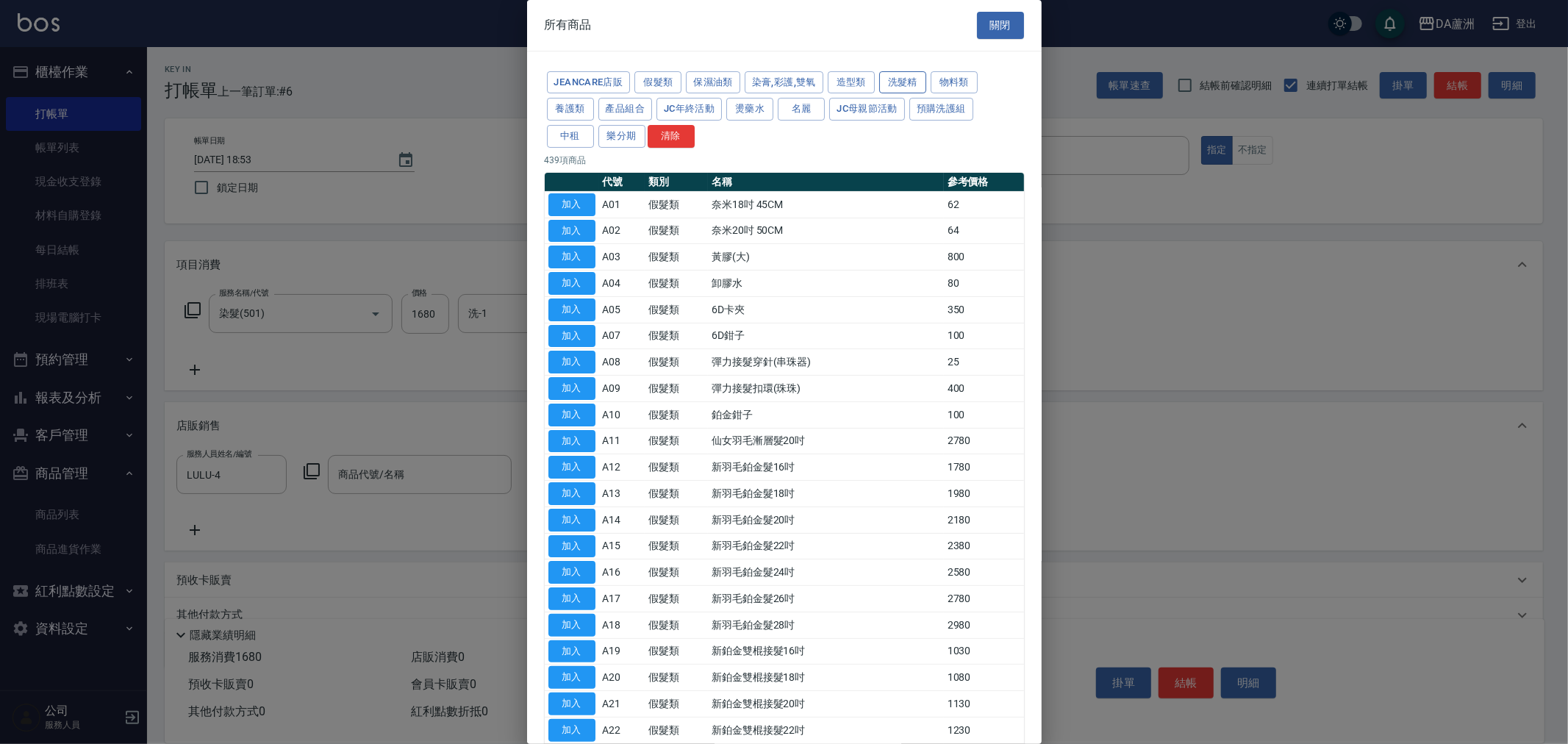
click at [887, 84] on button "洗髮精" at bounding box center [903, 82] width 47 height 23
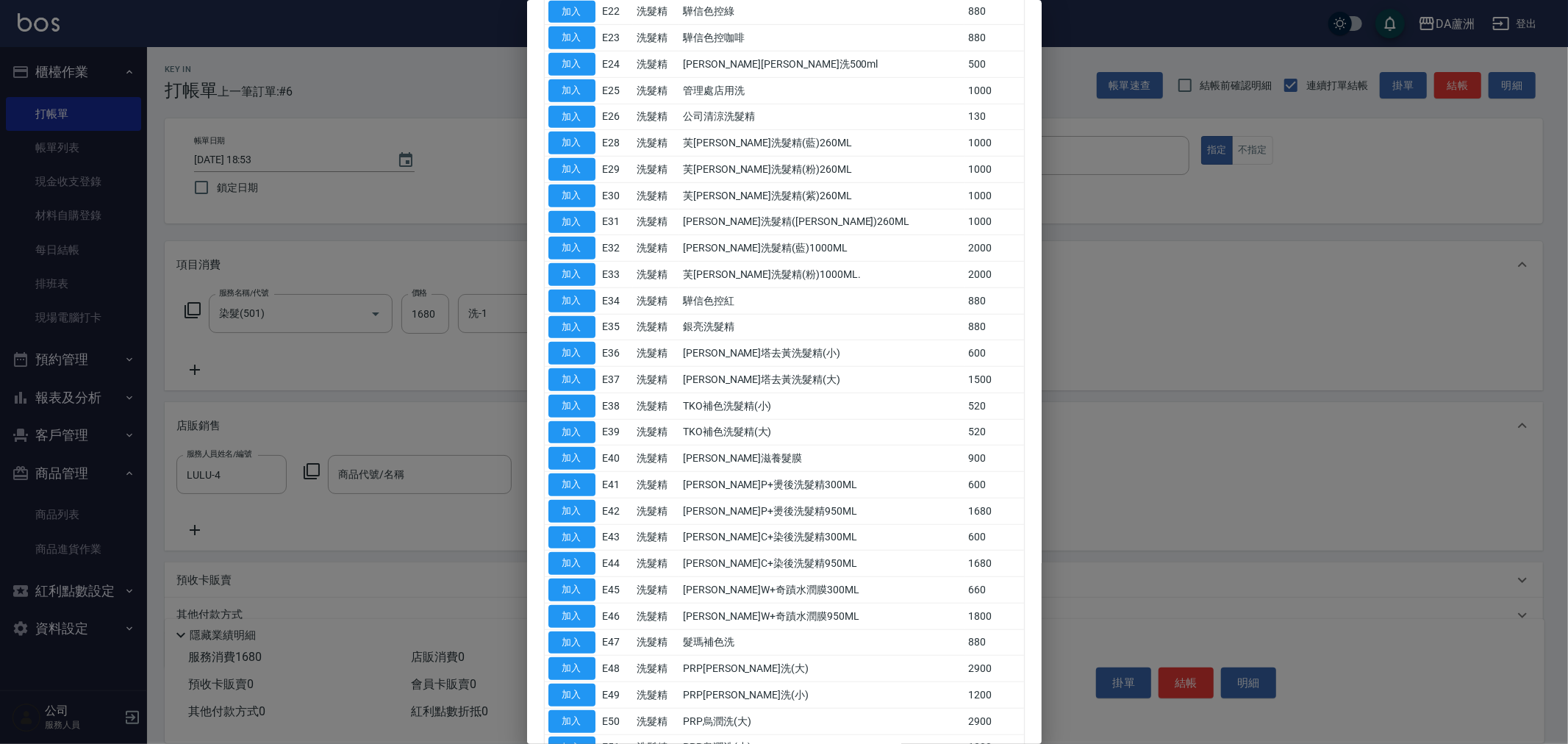
scroll to position [845, 0]
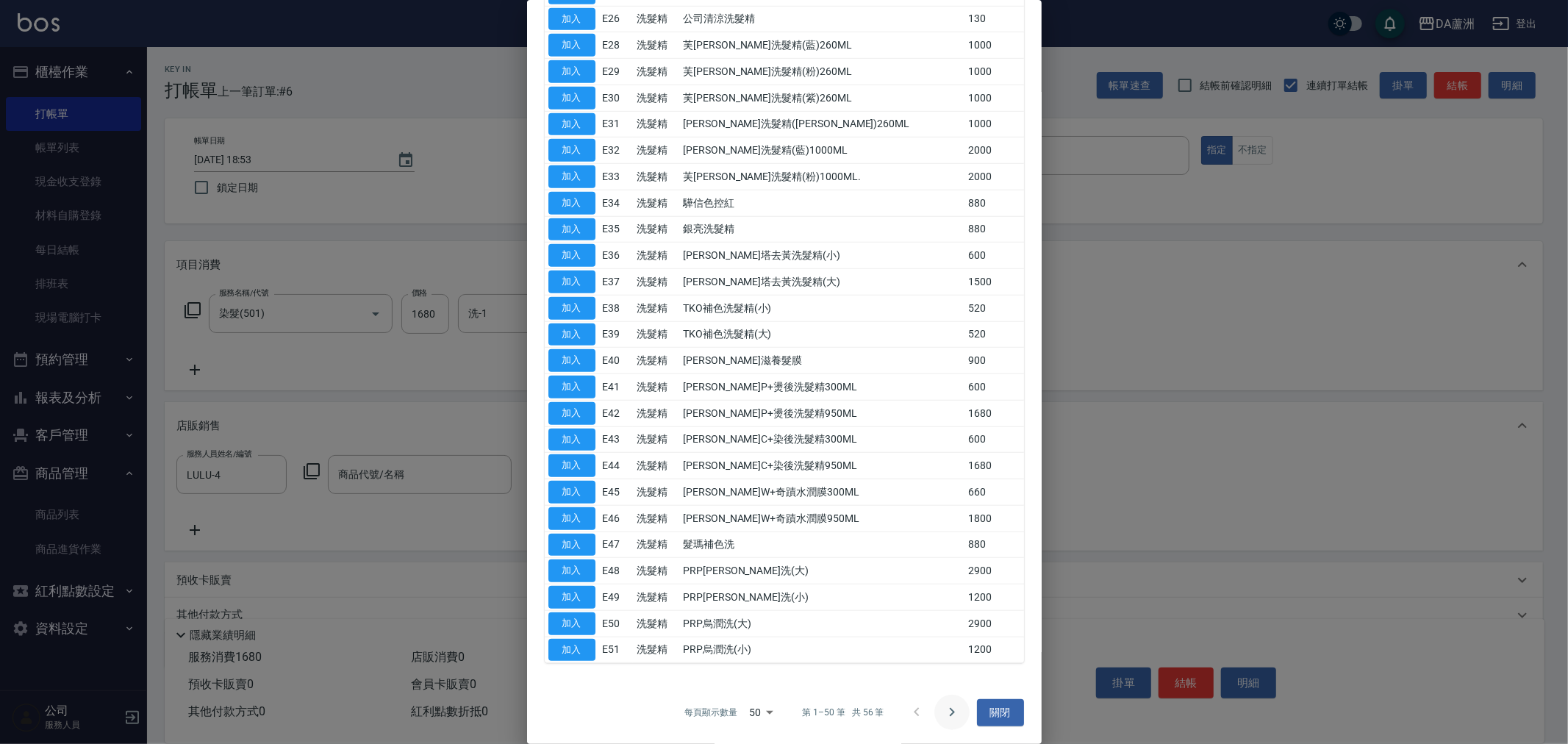
click at [944, 706] on icon "Go to next page" at bounding box center [952, 712] width 18 height 18
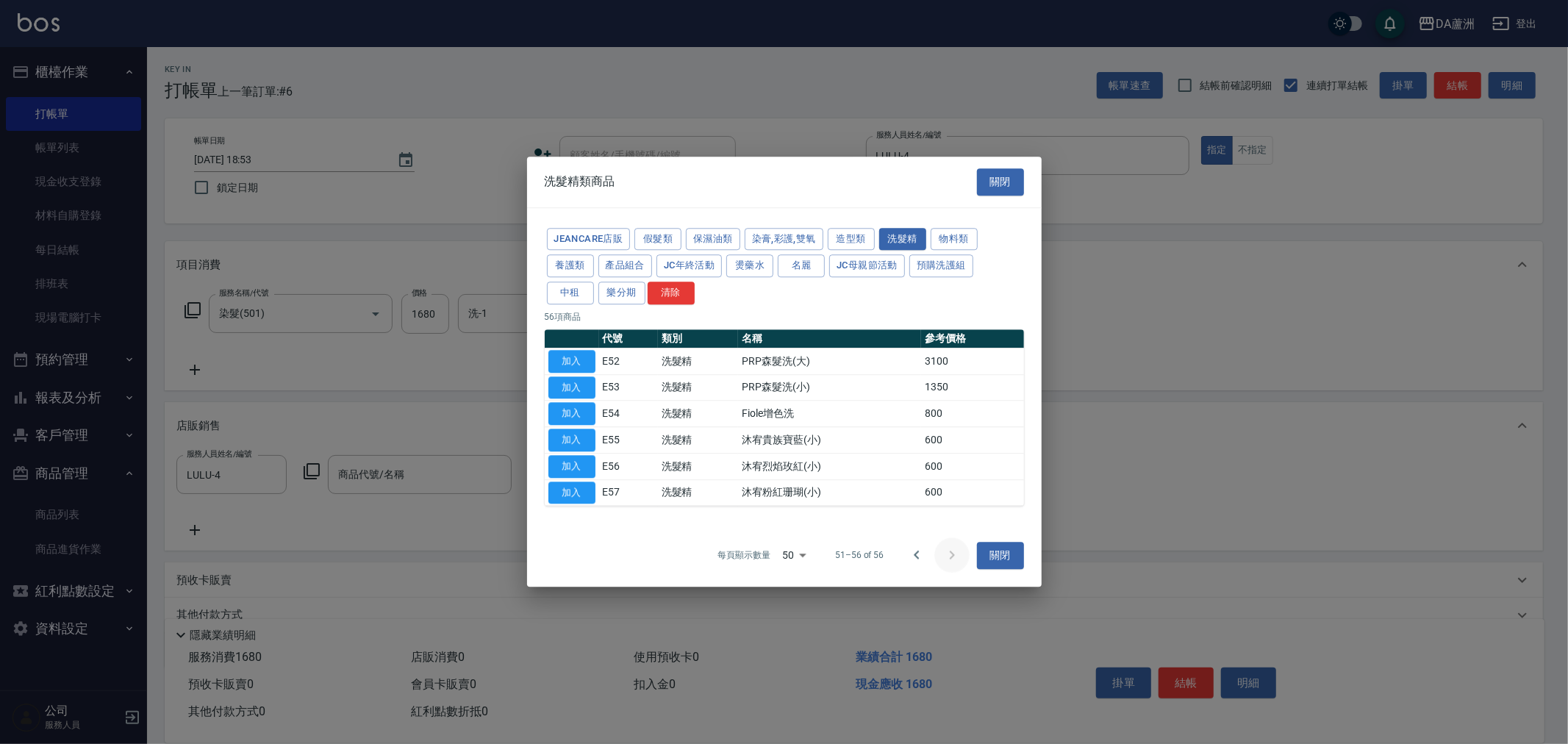
scroll to position [0, 0]
click at [915, 562] on icon "Go to previous page" at bounding box center [916, 555] width 18 height 18
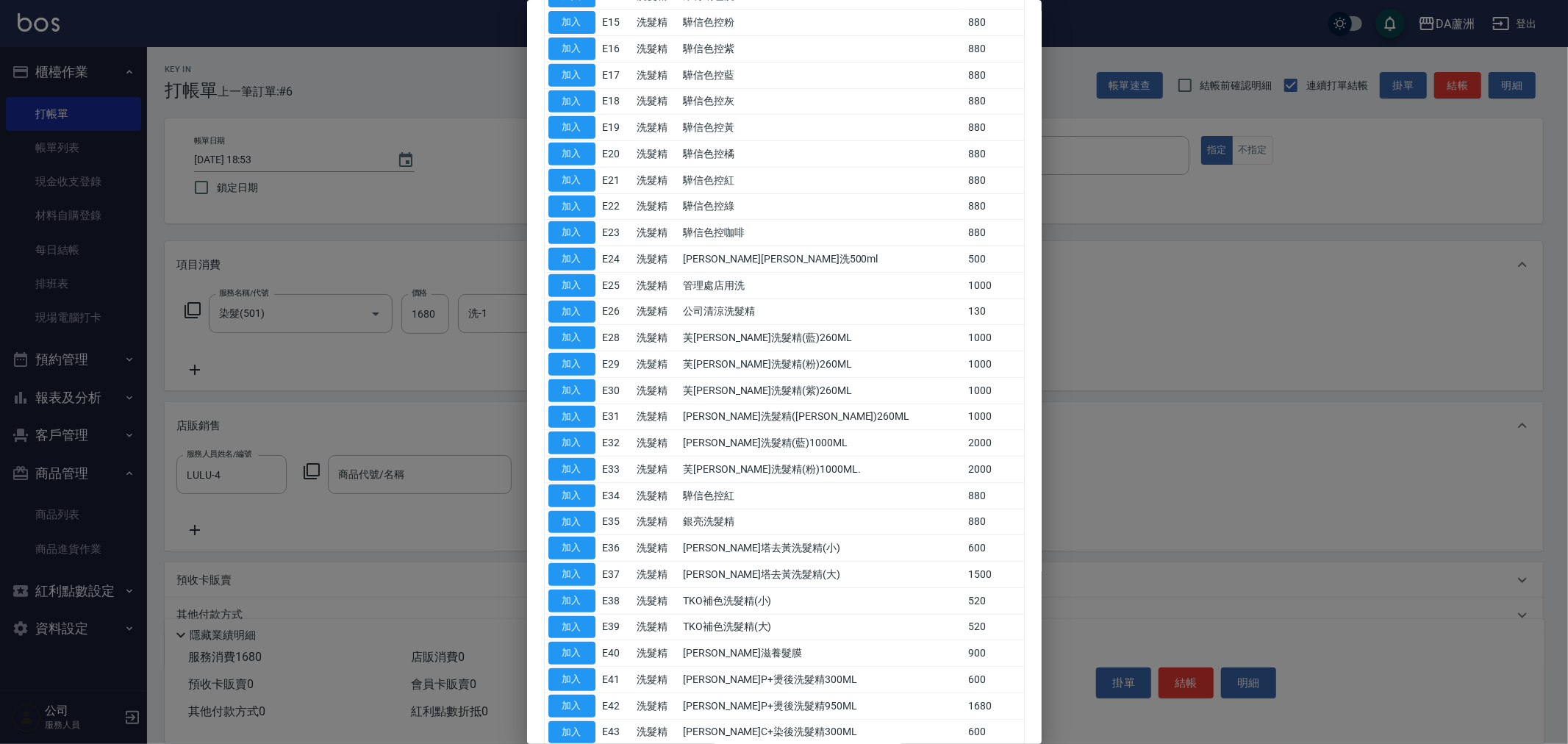
scroll to position [845, 0]
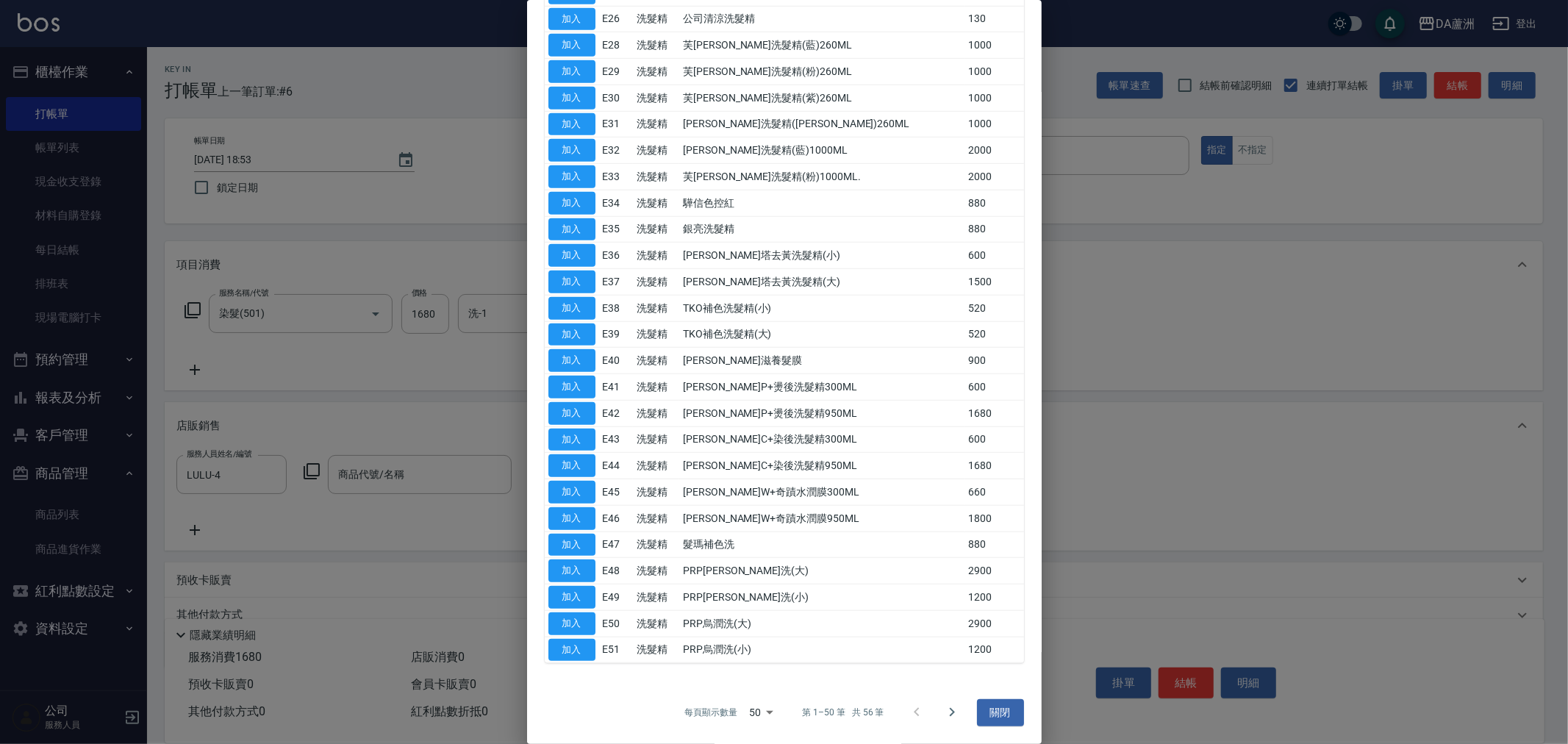
click at [950, 711] on icon "Go to next page" at bounding box center [952, 712] width 18 height 18
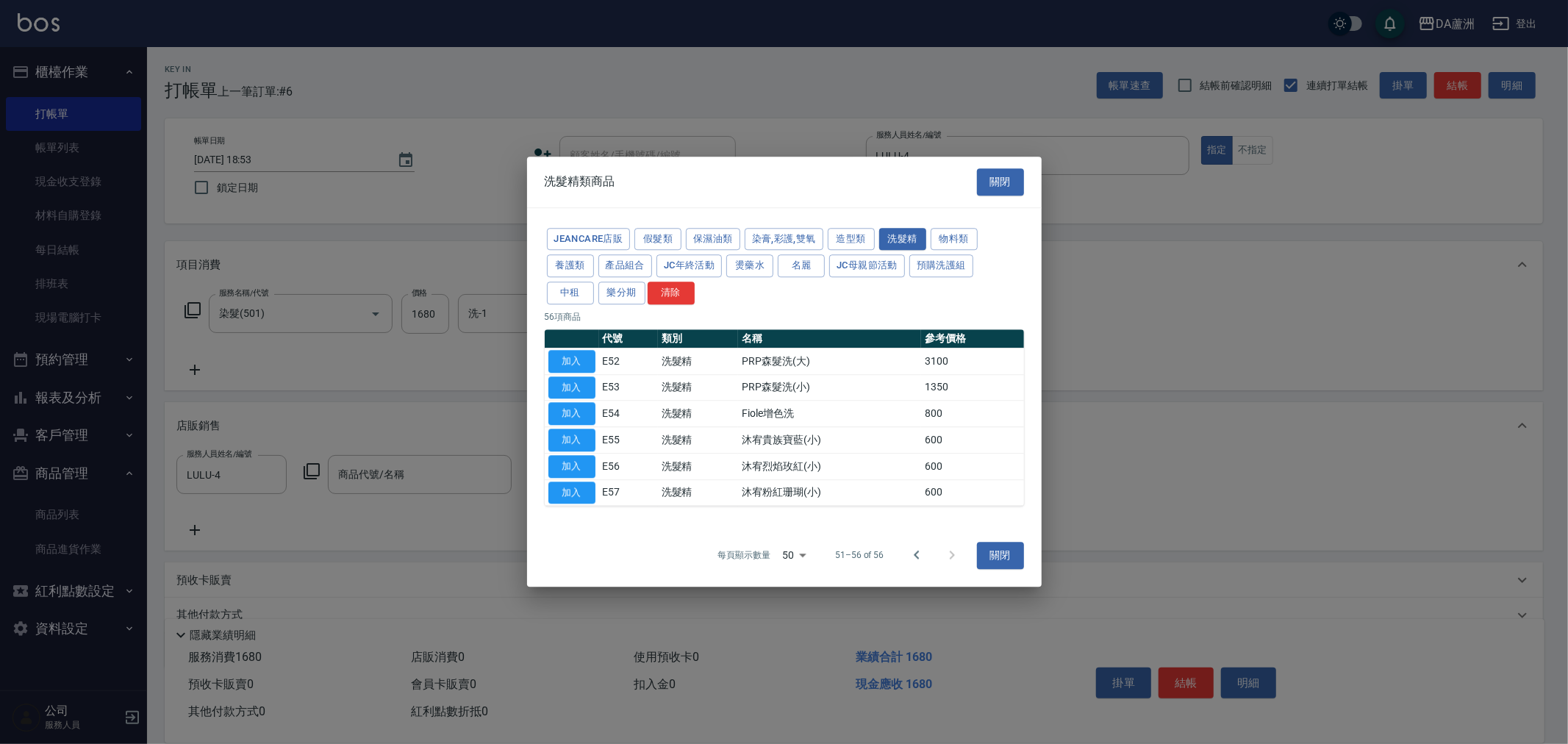
scroll to position [0, 0]
click at [572, 486] on button "加入" at bounding box center [572, 493] width 47 height 23
type input "沐宥粉紅珊瑚(小)"
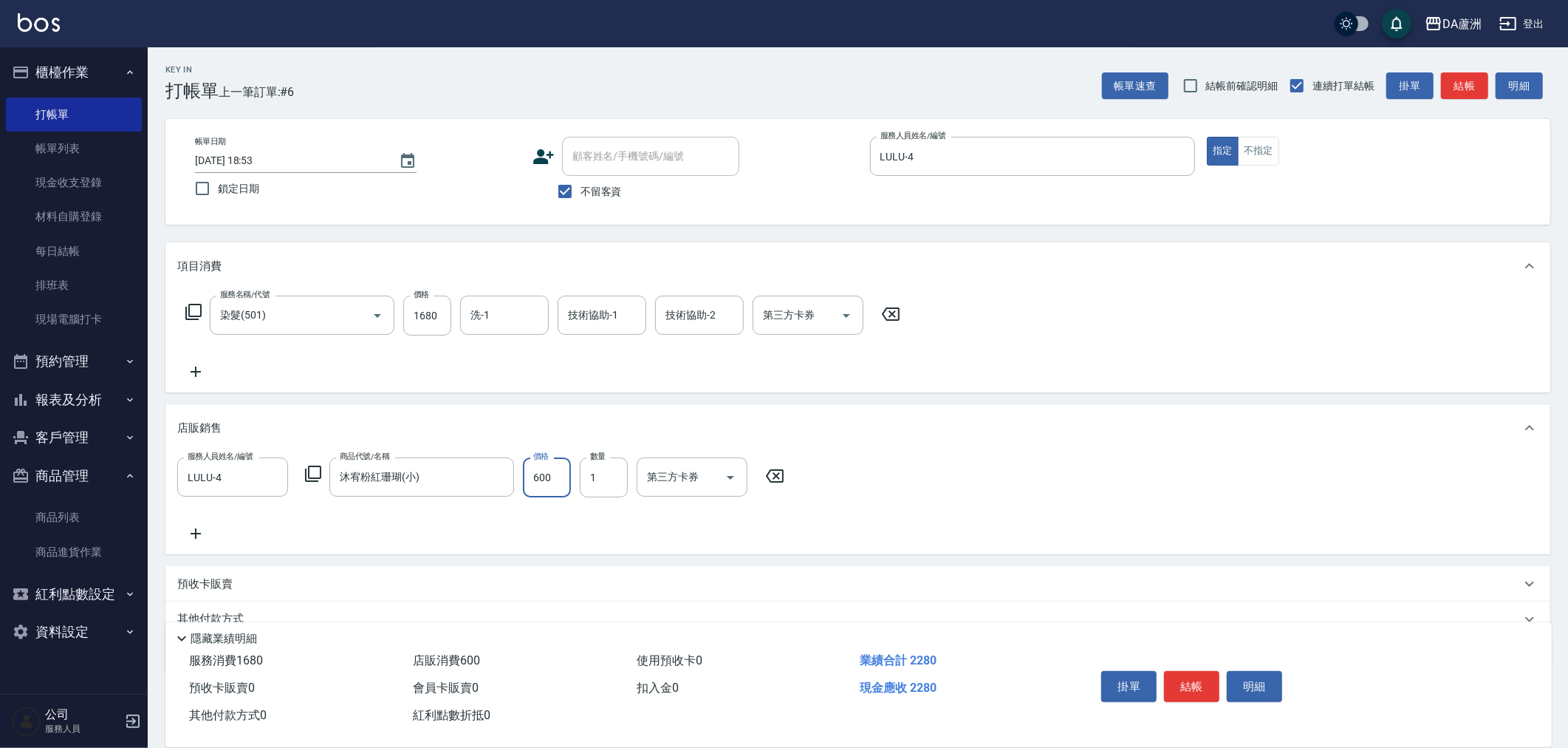
click at [549, 471] on input "600" at bounding box center [547, 477] width 48 height 40
type input "540"
click at [1198, 680] on button "結帳" at bounding box center [1192, 686] width 55 height 31
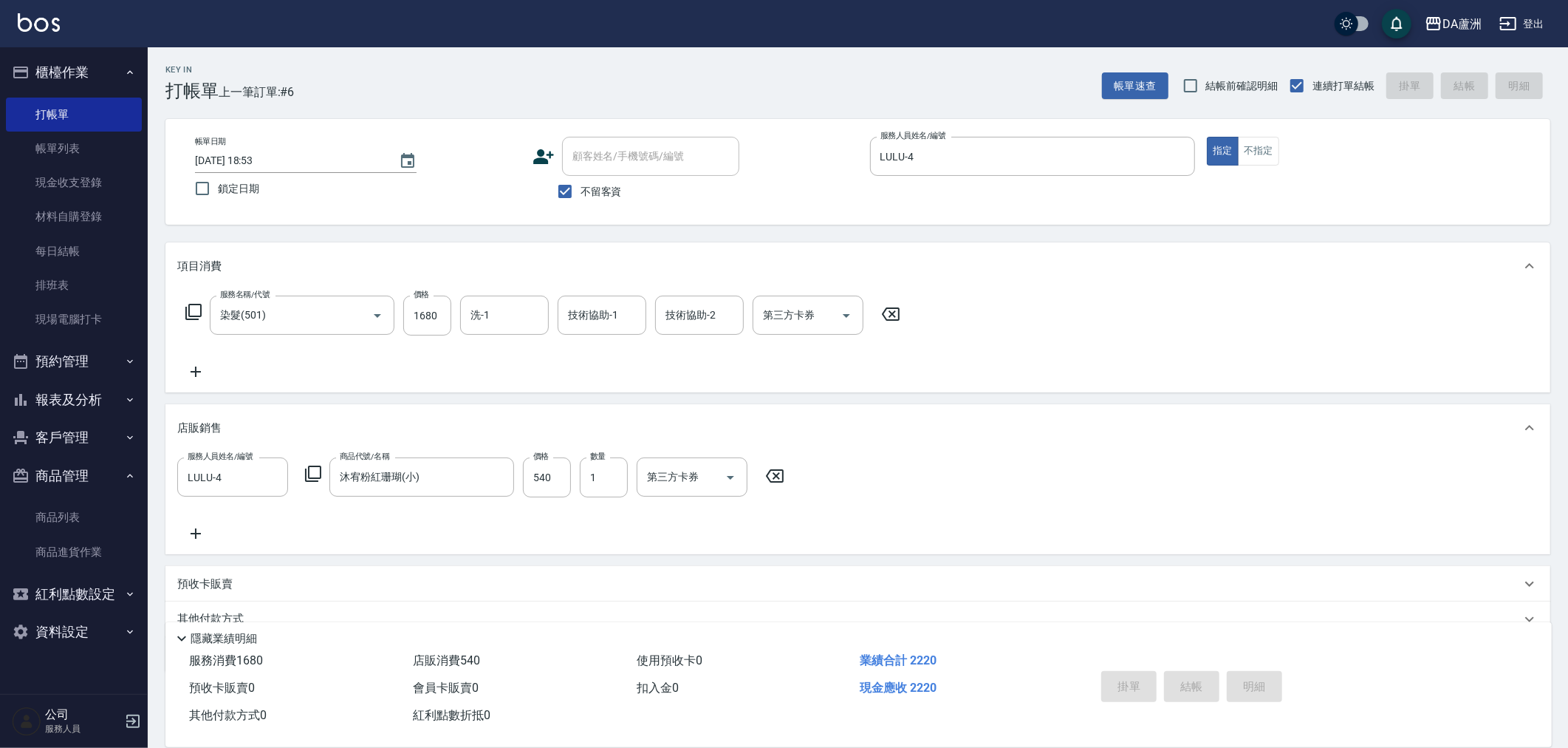
type input "[DATE] 18:54"
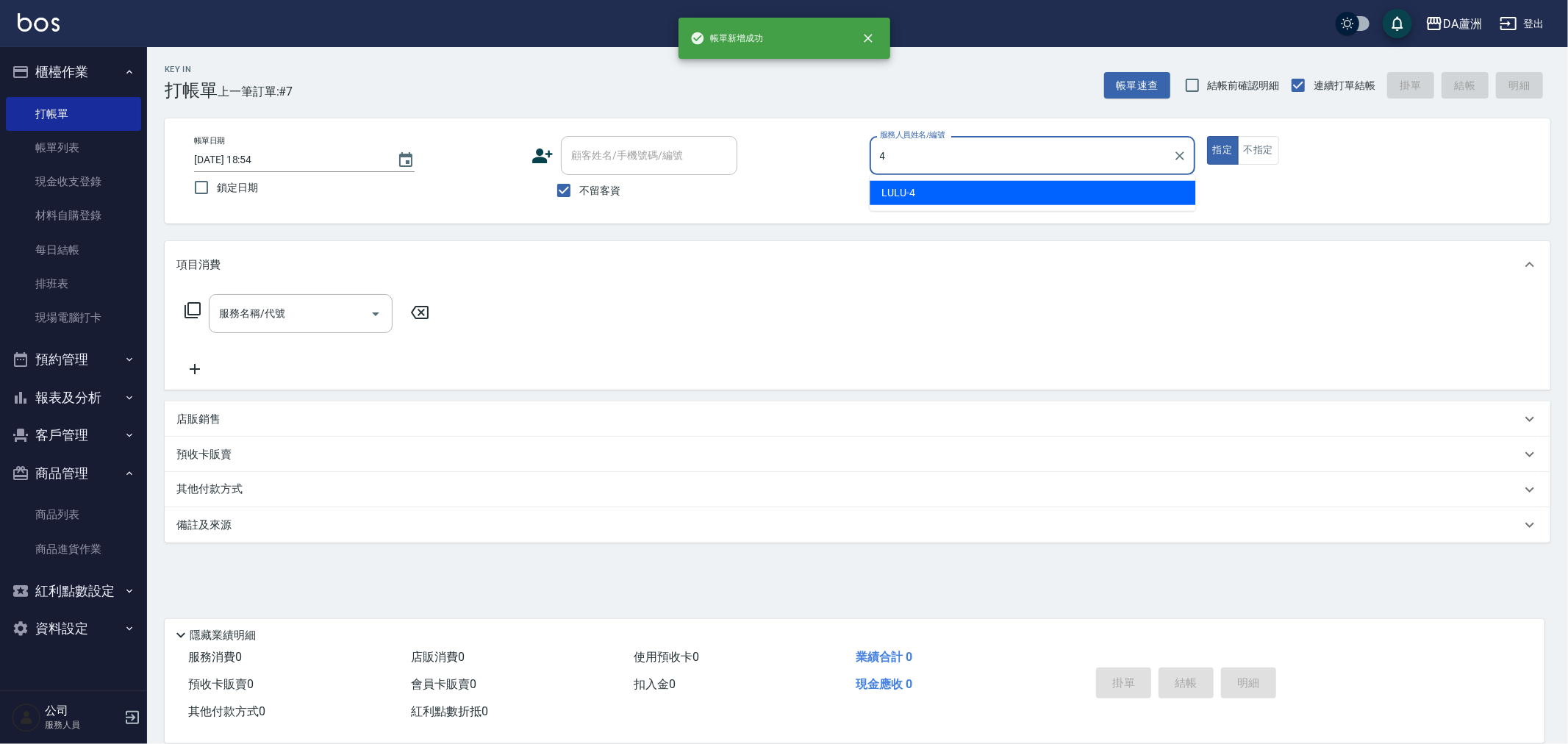
type input "LULU-4"
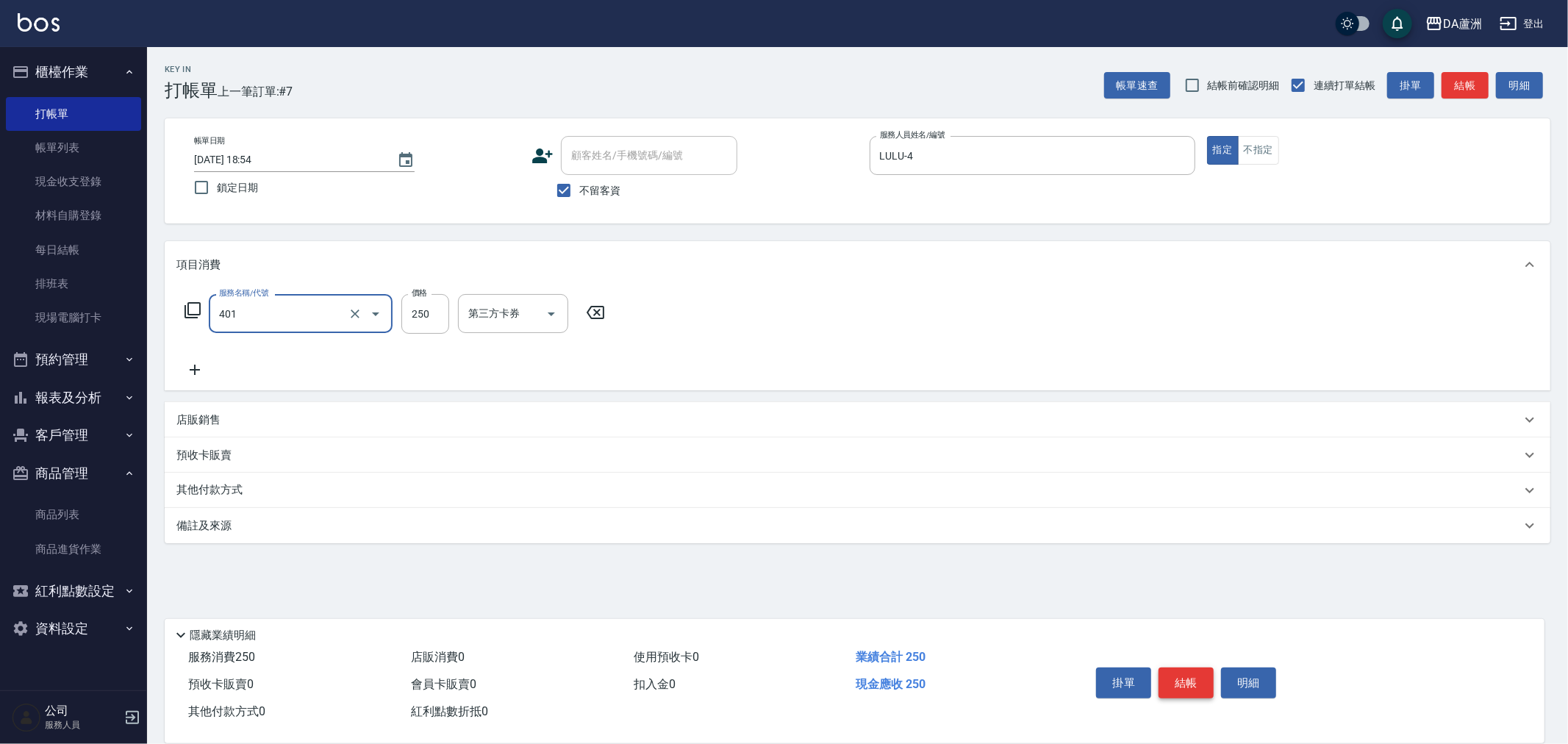
type input "剪髮(401)"
type input "300"
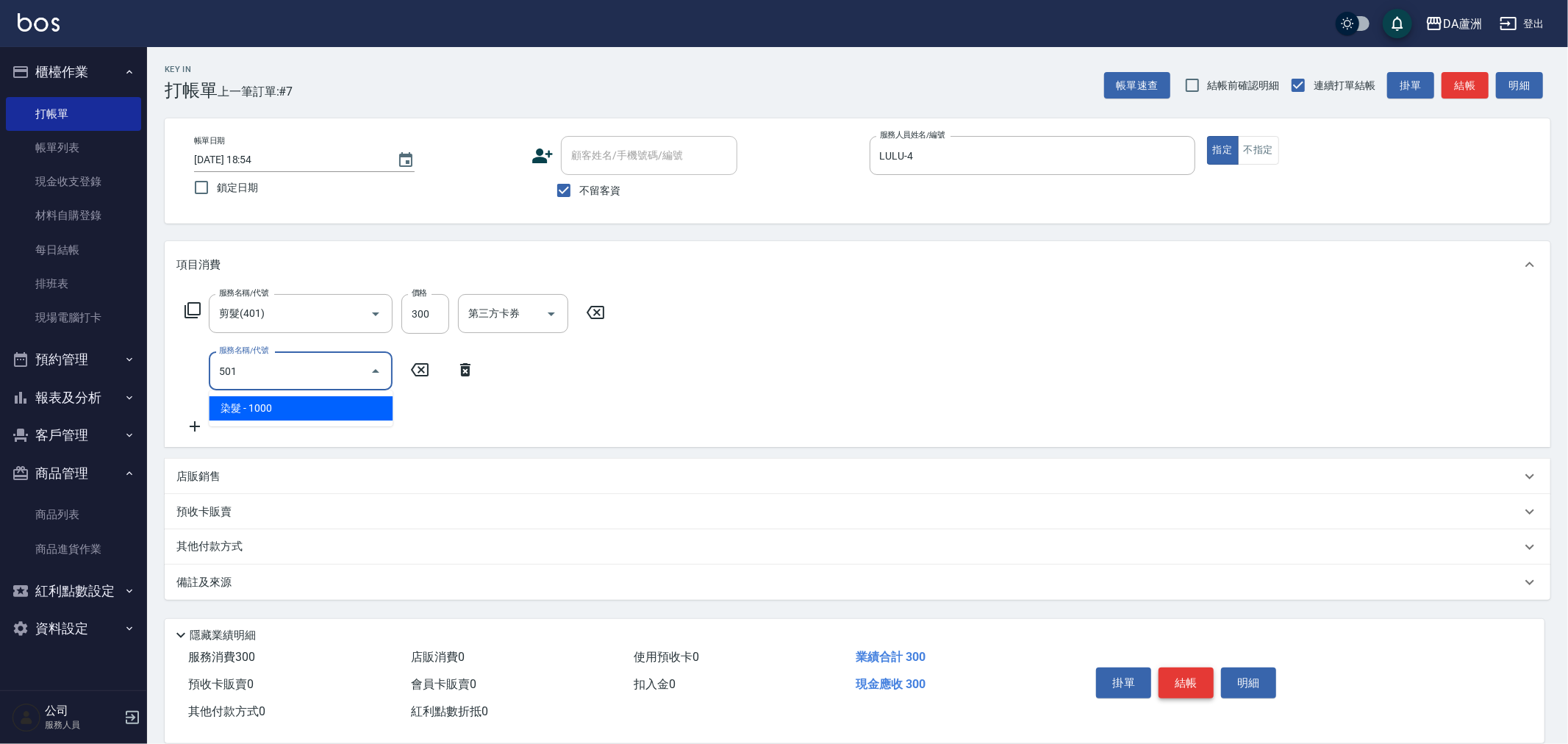
type input "染髮(501)"
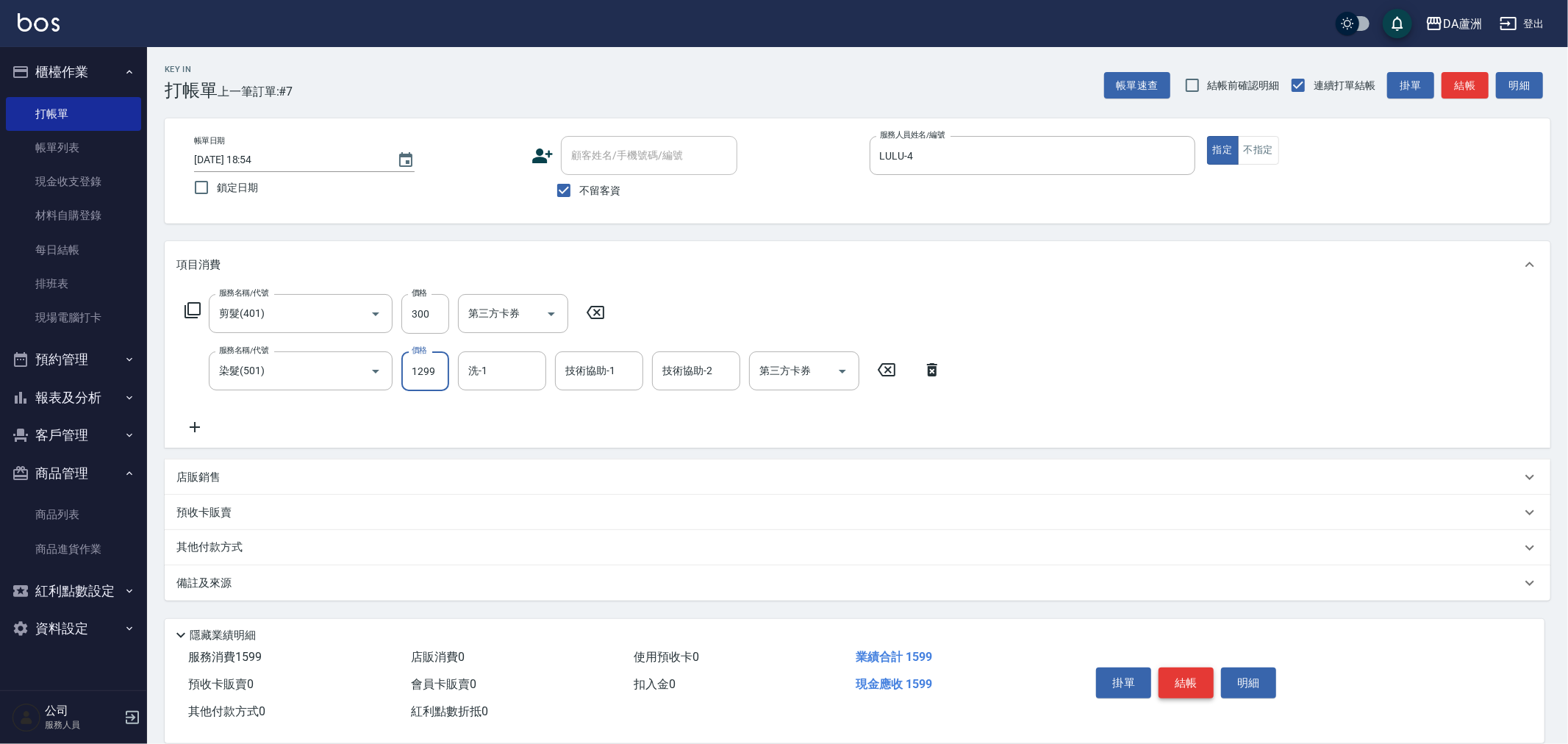
type input "1299"
type input "[PERSON_NAME]-30"
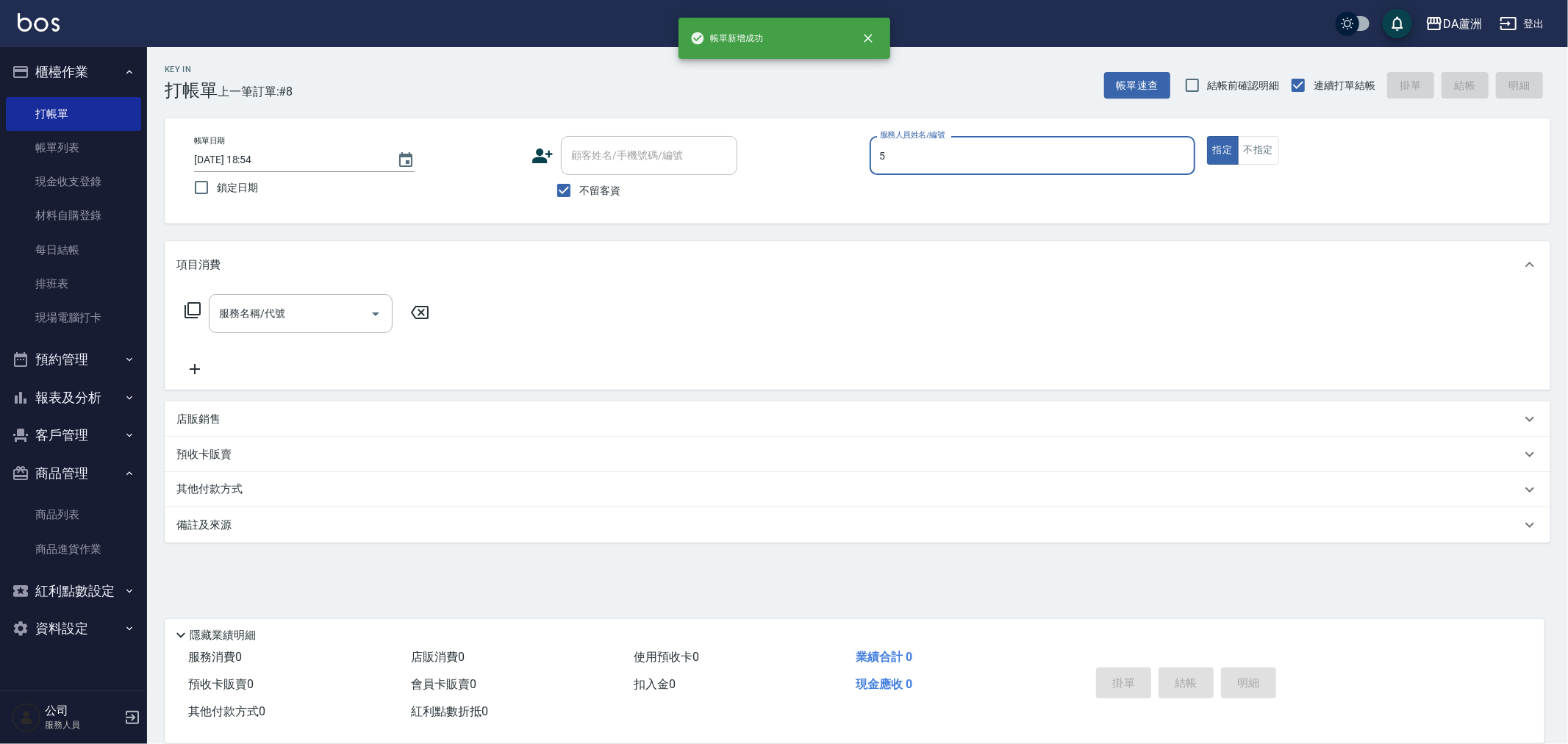
type input "Vivi-5"
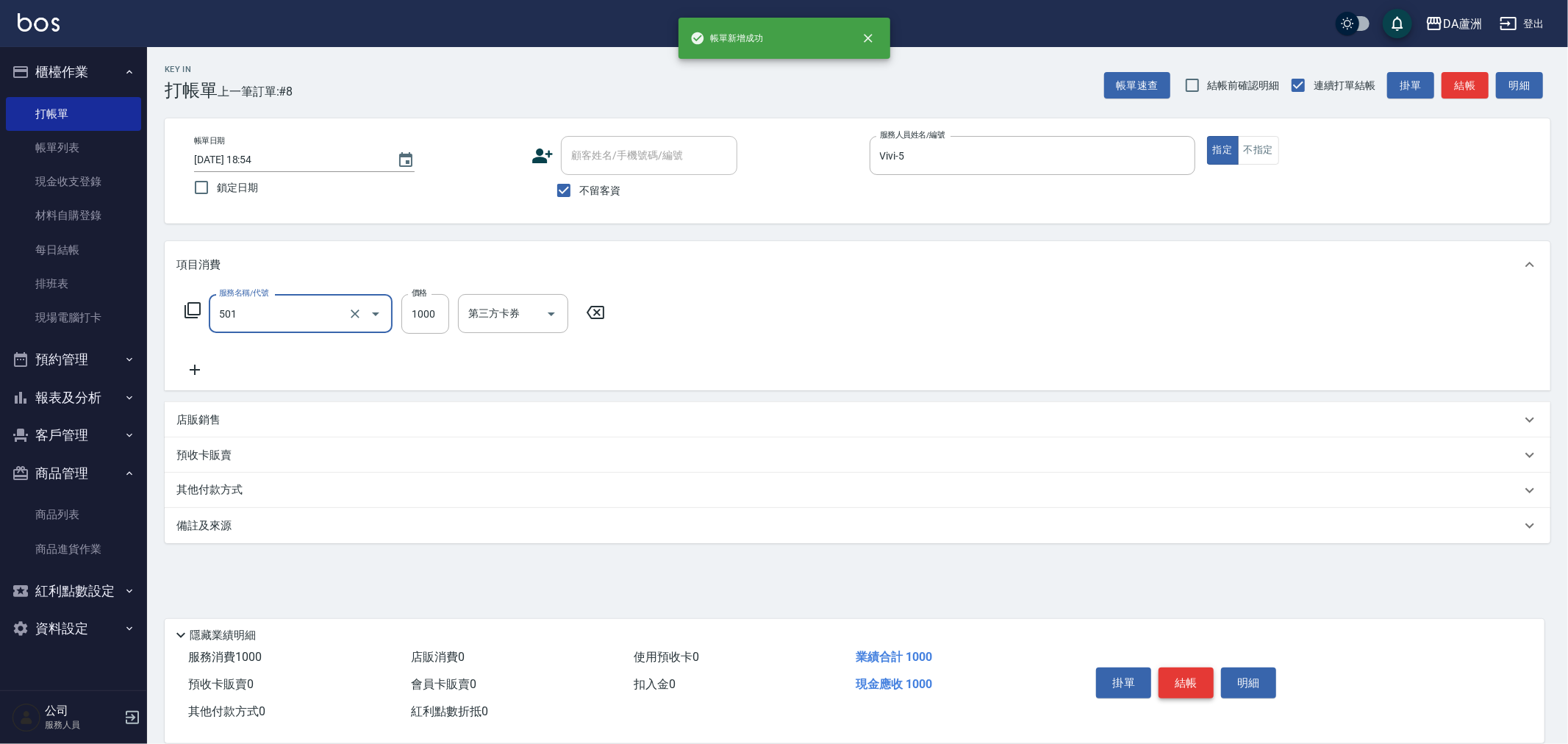
type input "染髮(501)"
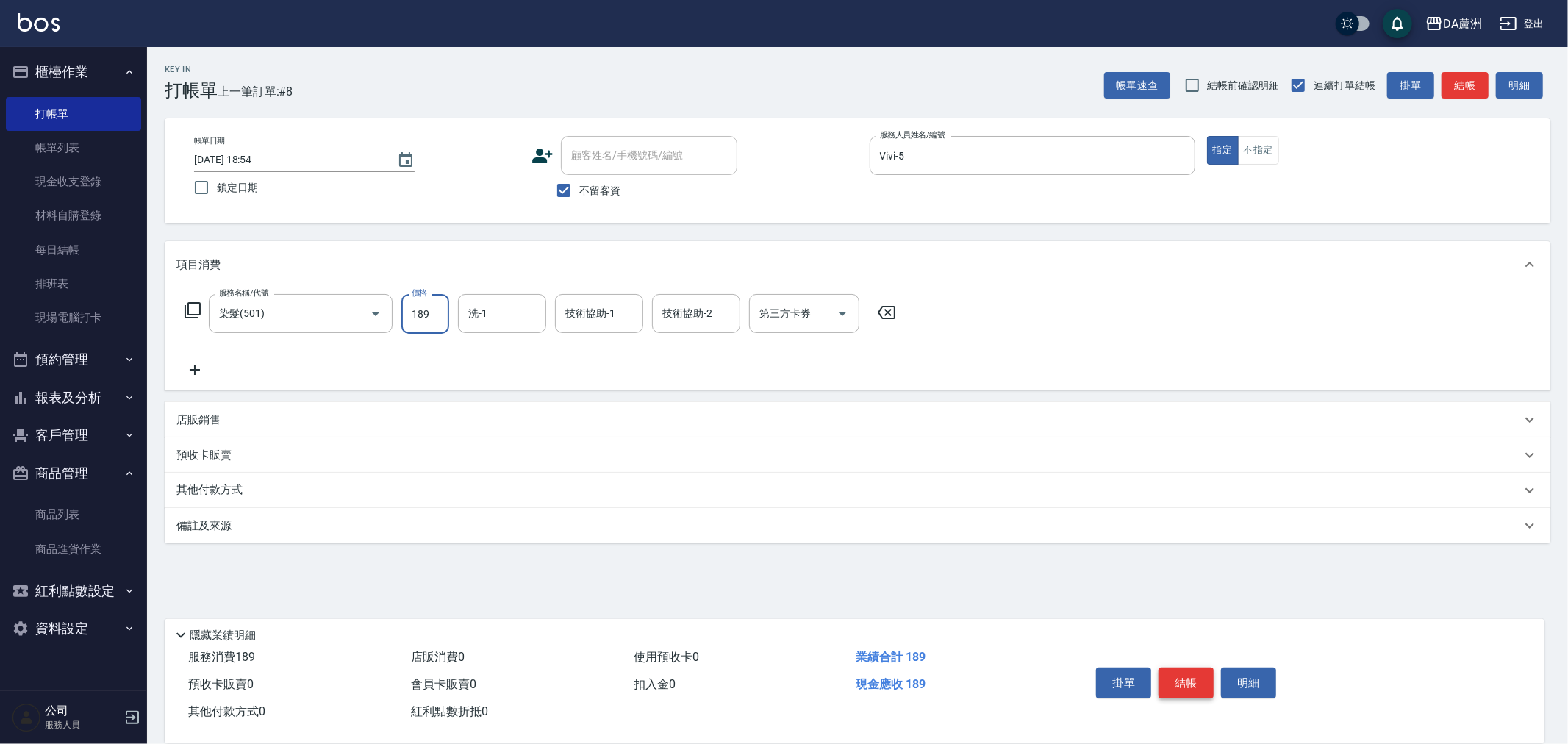
type input "1890"
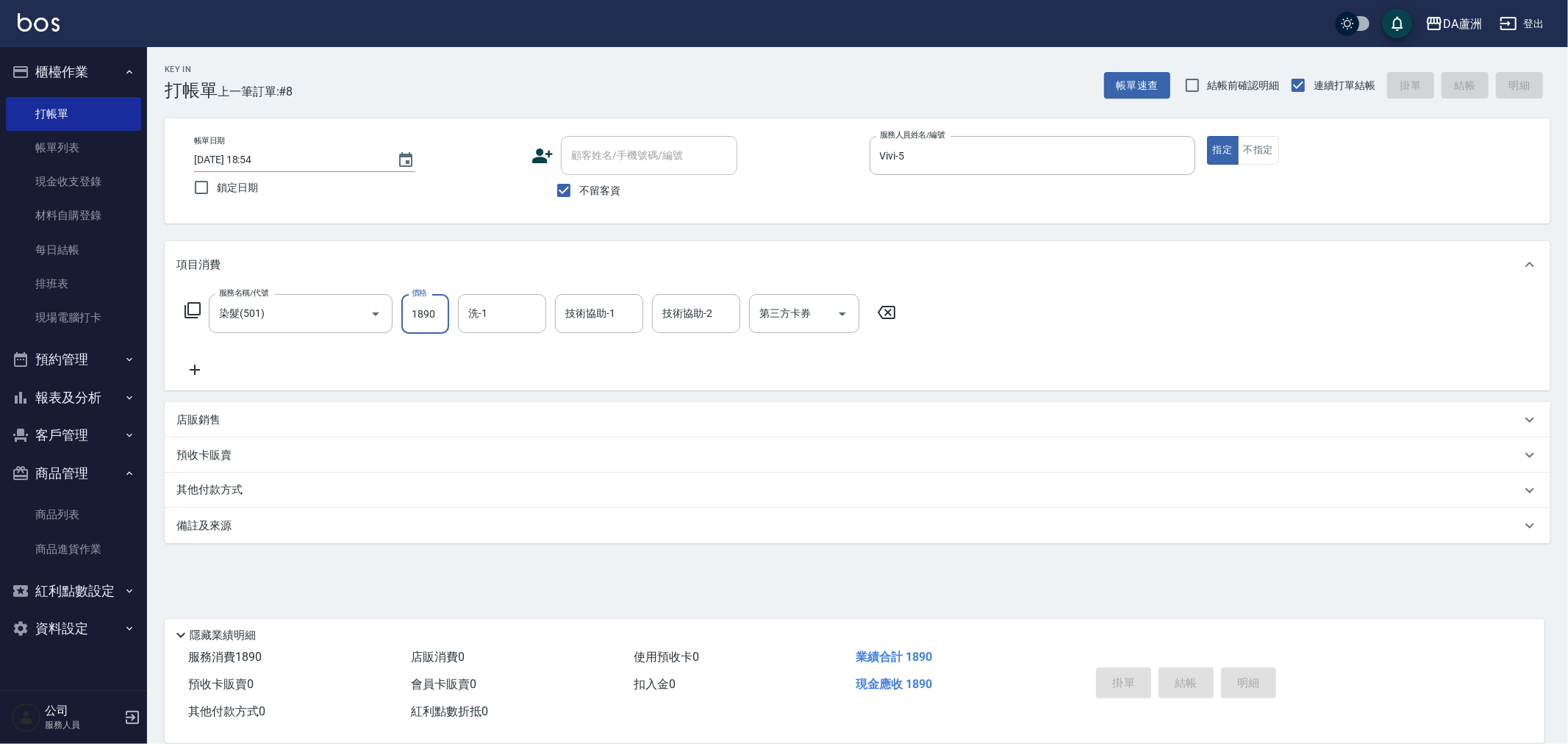
type input "[DATE] 18:55"
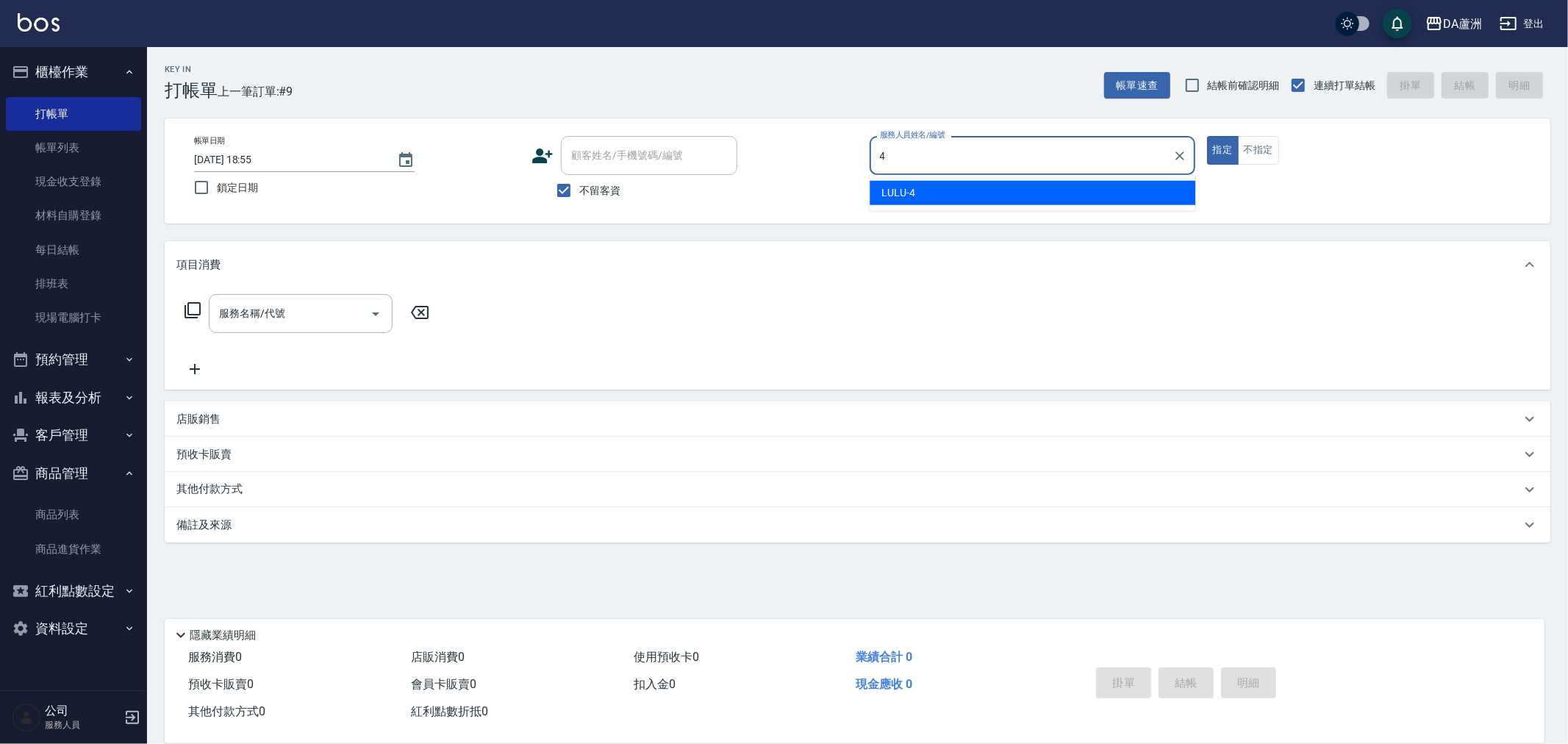
type input "LULU-4"
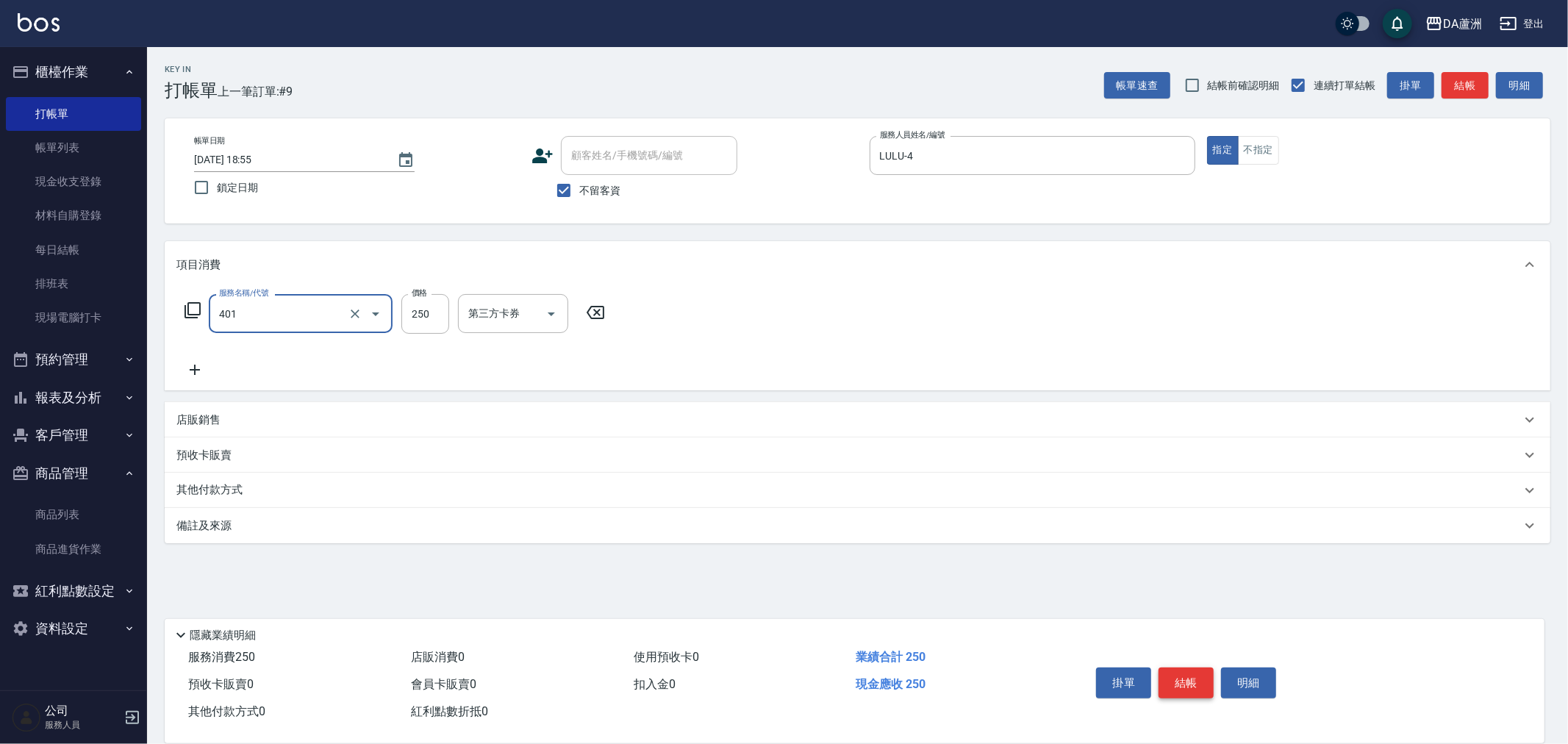
type input "剪髮(401)"
type input "400"
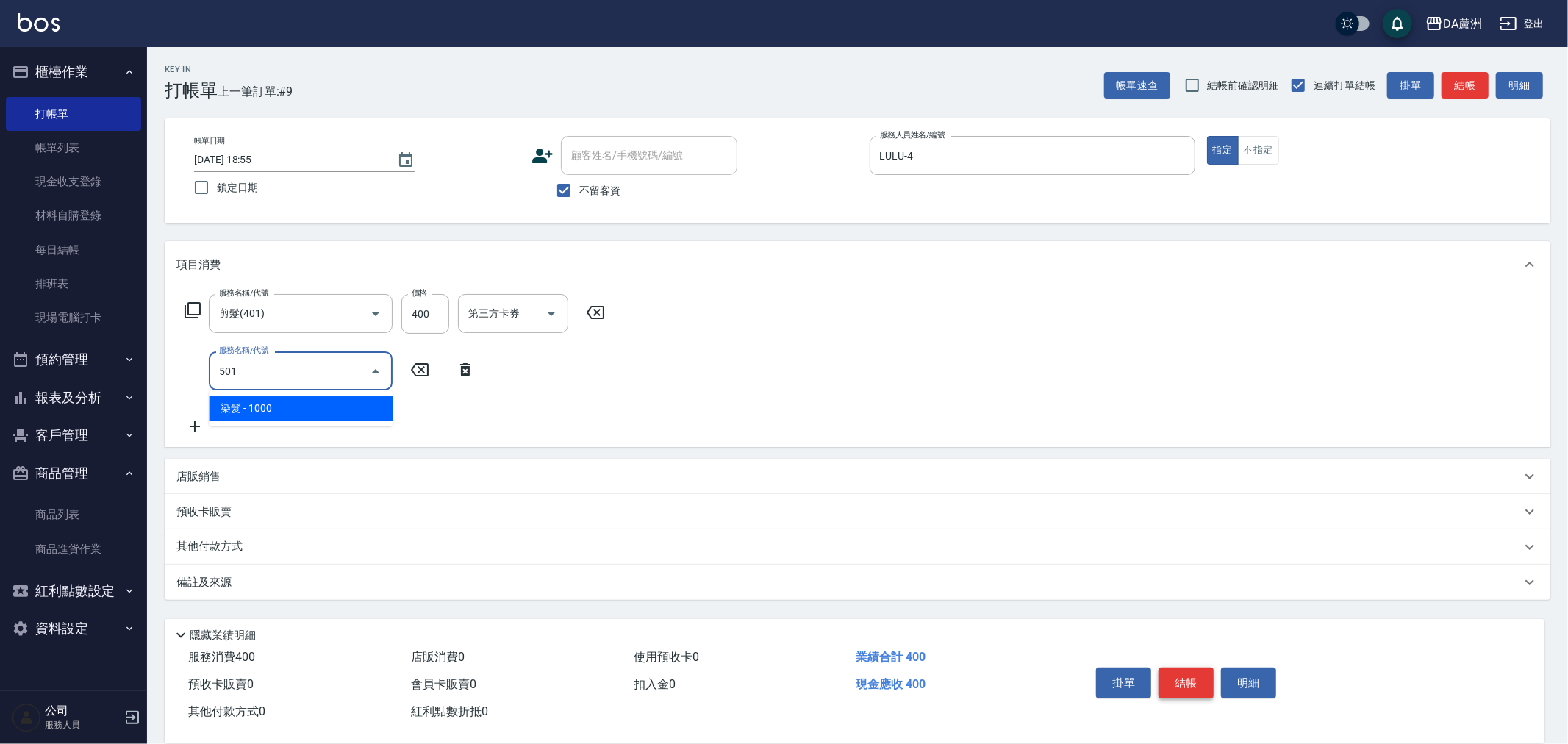
type input "染髮(501)"
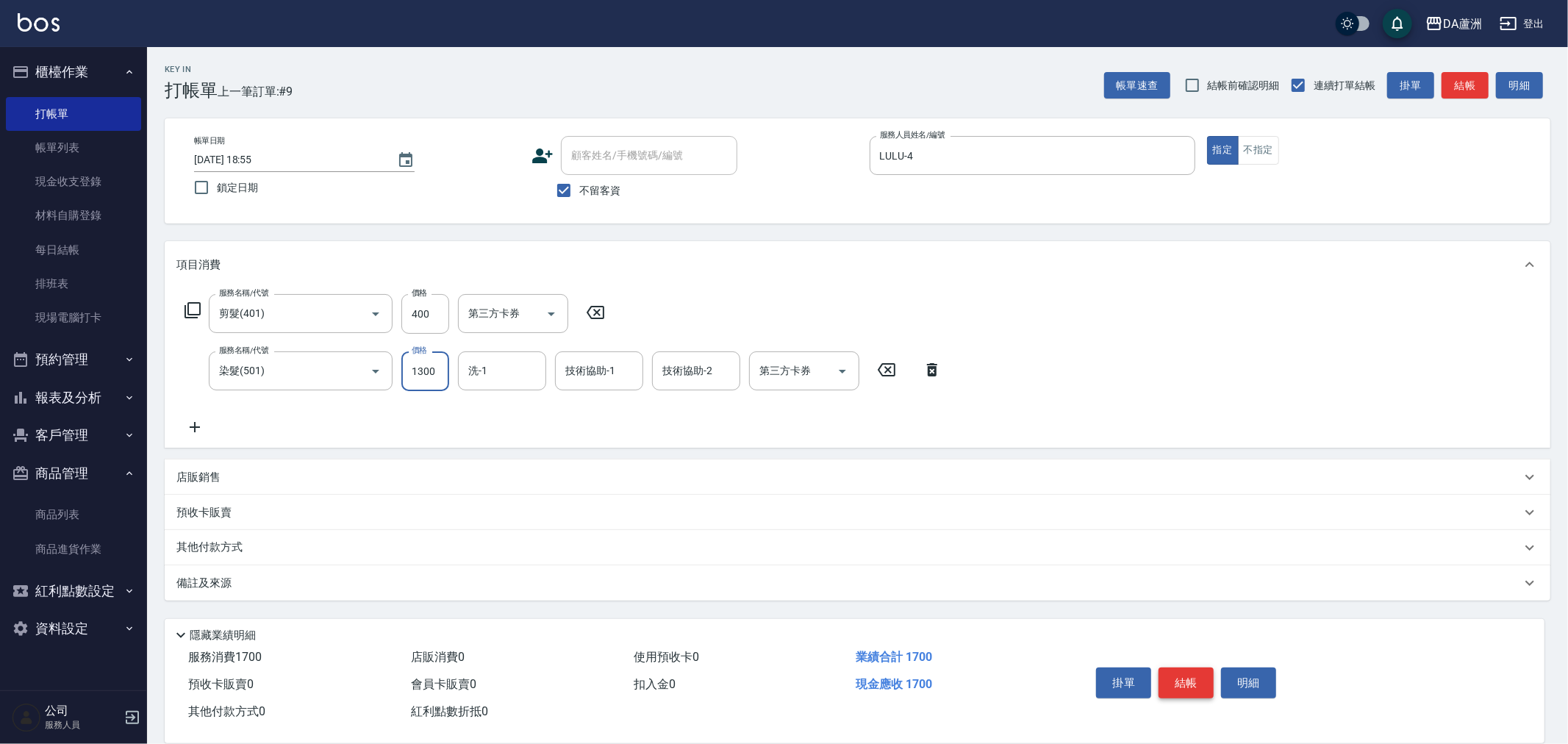
type input "1300"
type input "[PERSON_NAME]-30"
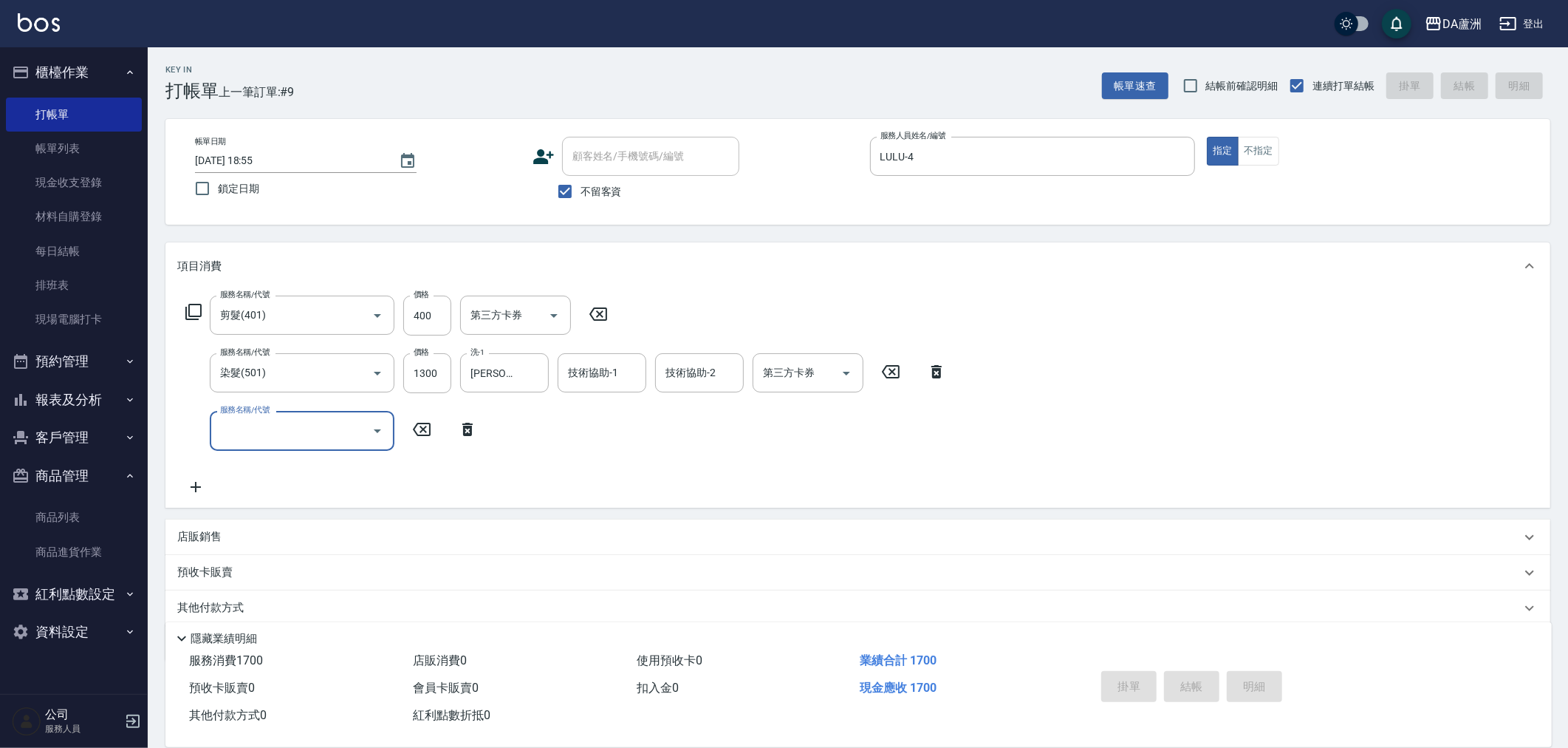
type input "[DATE] 19:00"
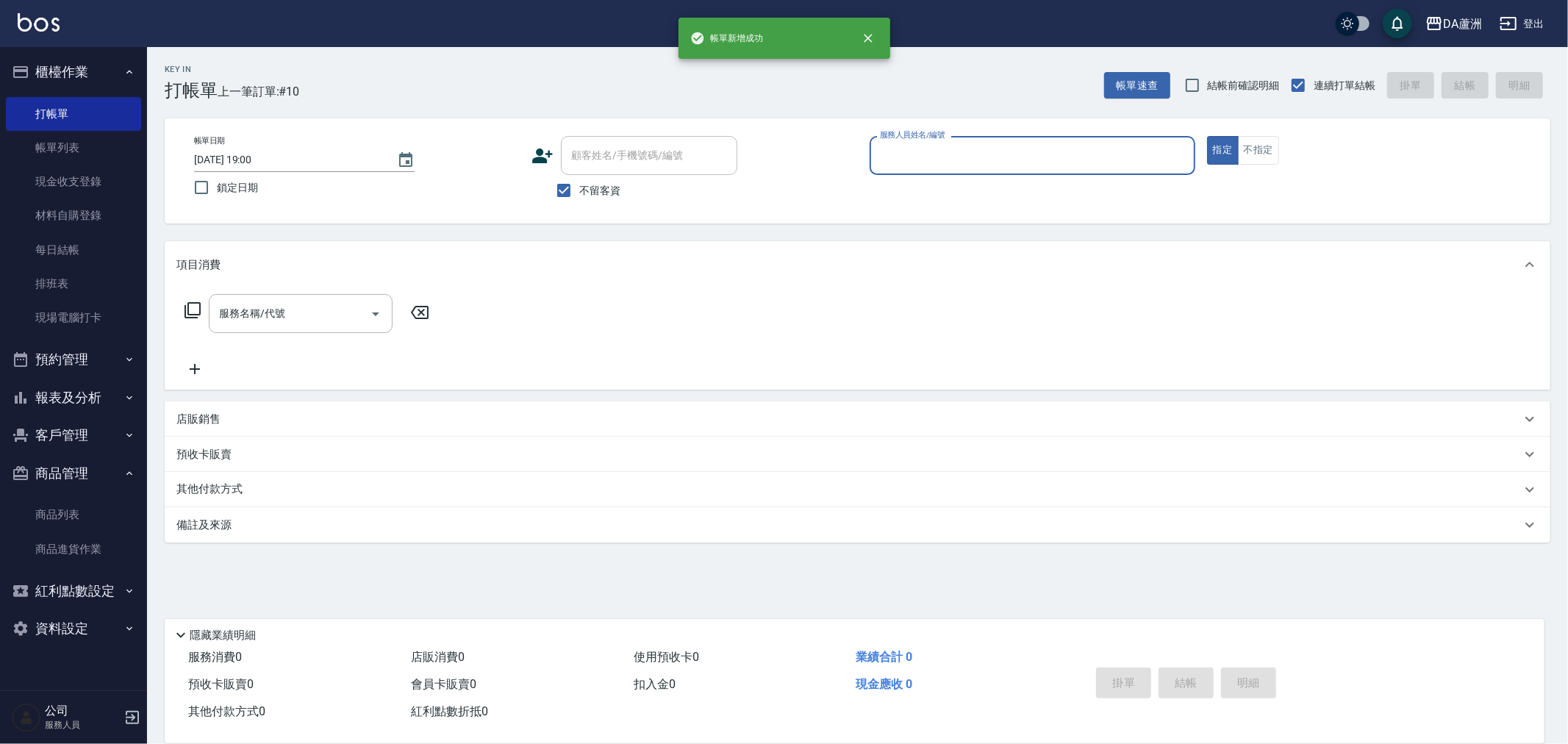
click at [84, 382] on button "報表及分析" at bounding box center [73, 398] width 135 height 38
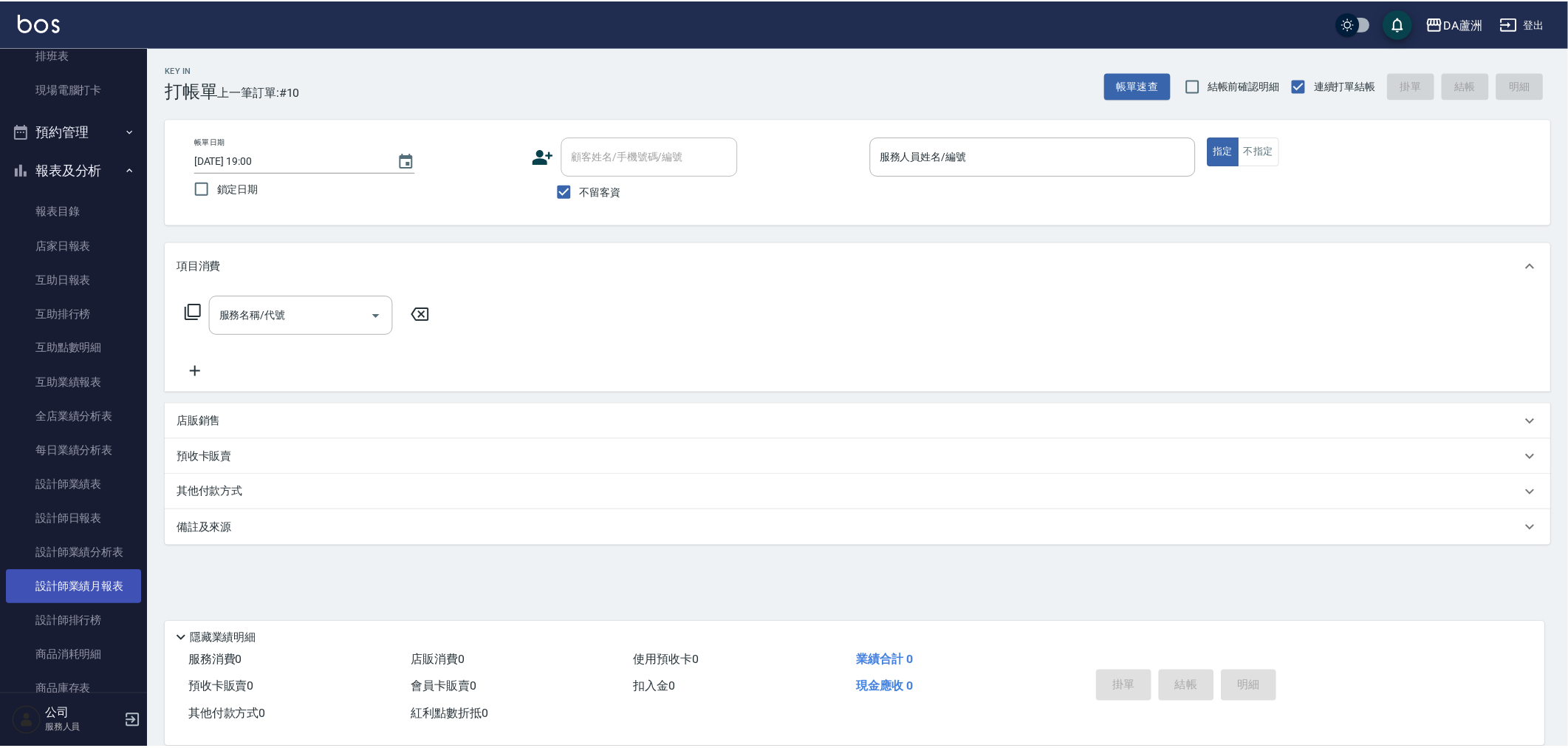
scroll to position [246, 0]
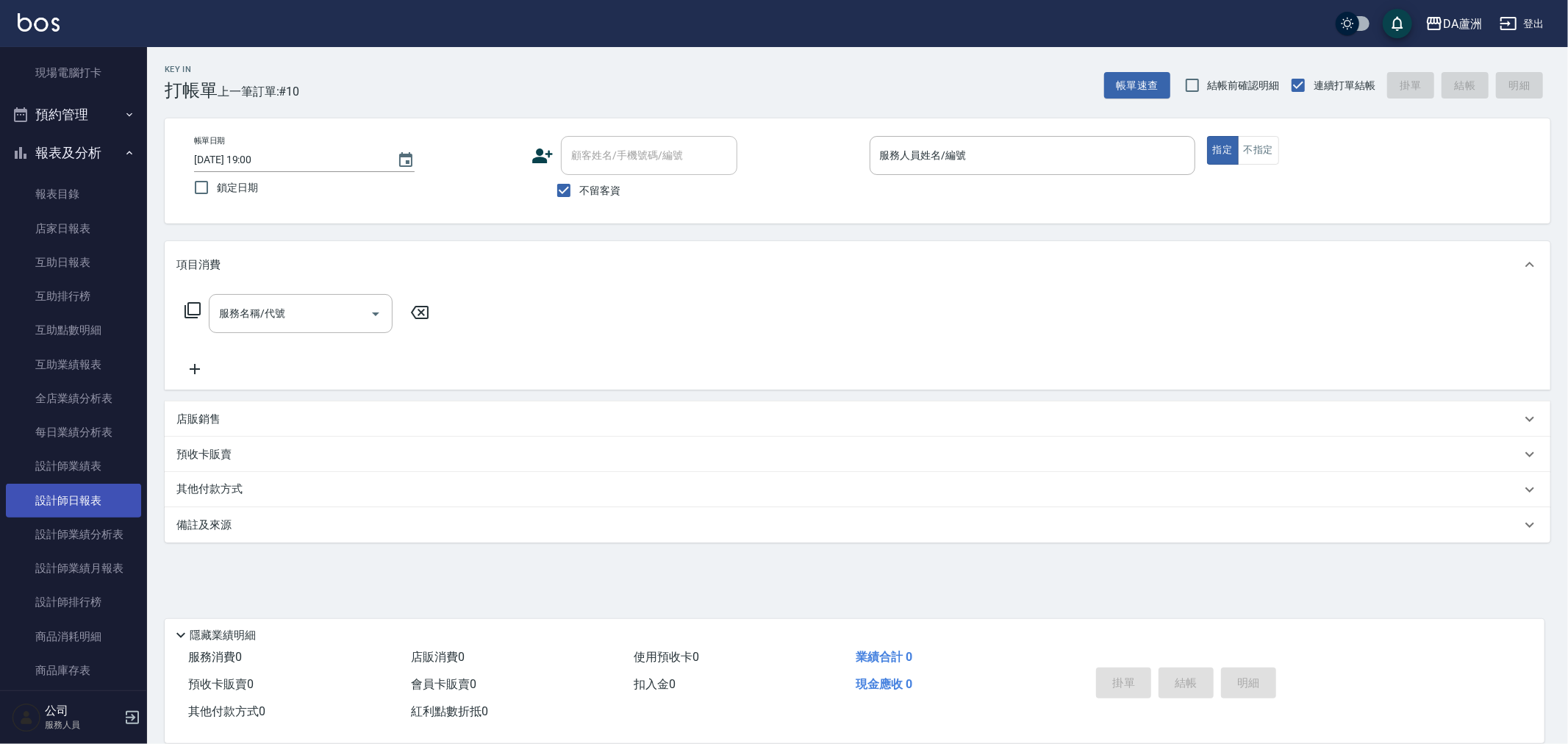
click at [75, 498] on link "設計師日報表" at bounding box center [73, 501] width 135 height 34
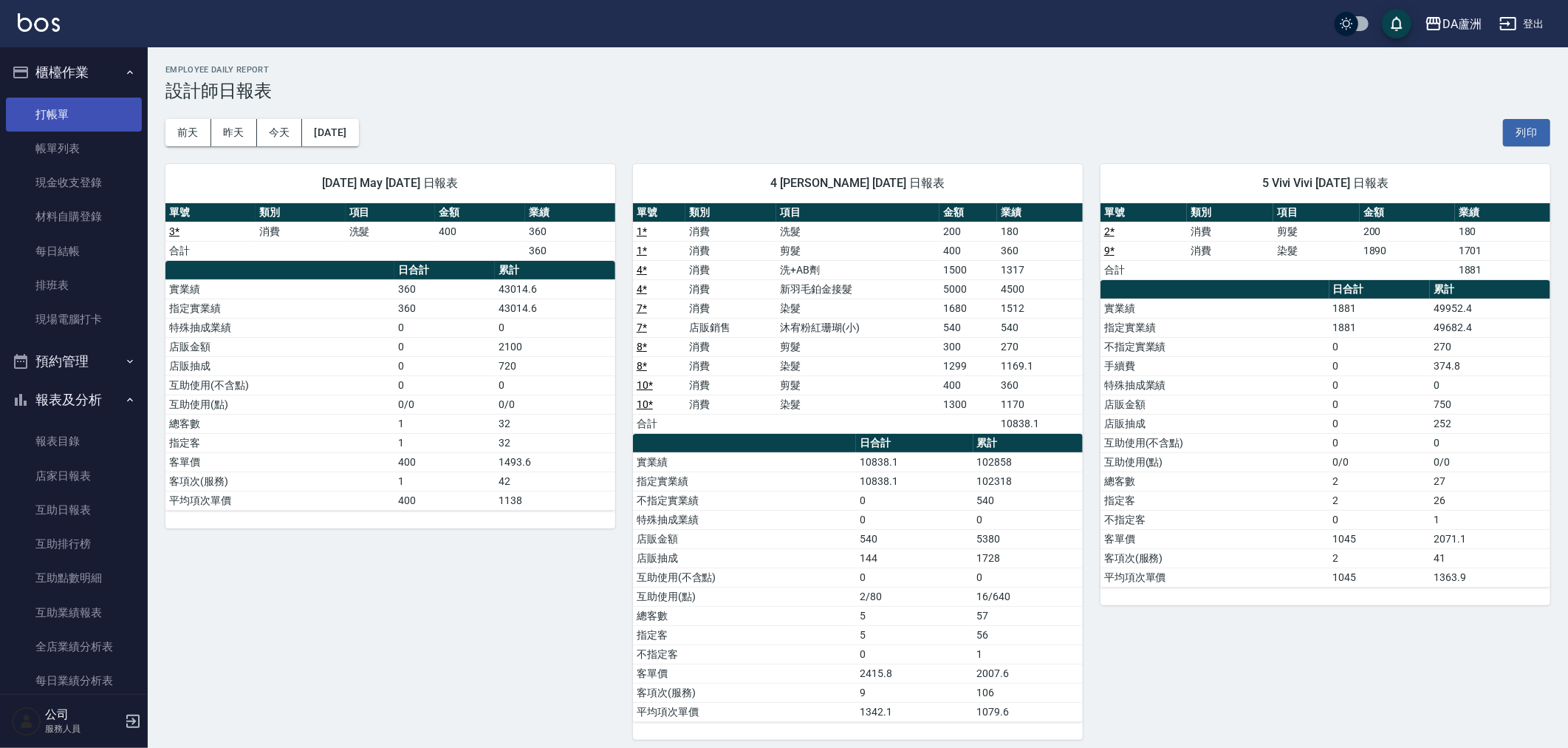
click at [41, 115] on link "打帳單" at bounding box center [74, 114] width 136 height 34
